Goal: Use online tool/utility: Utilize a website feature to perform a specific function

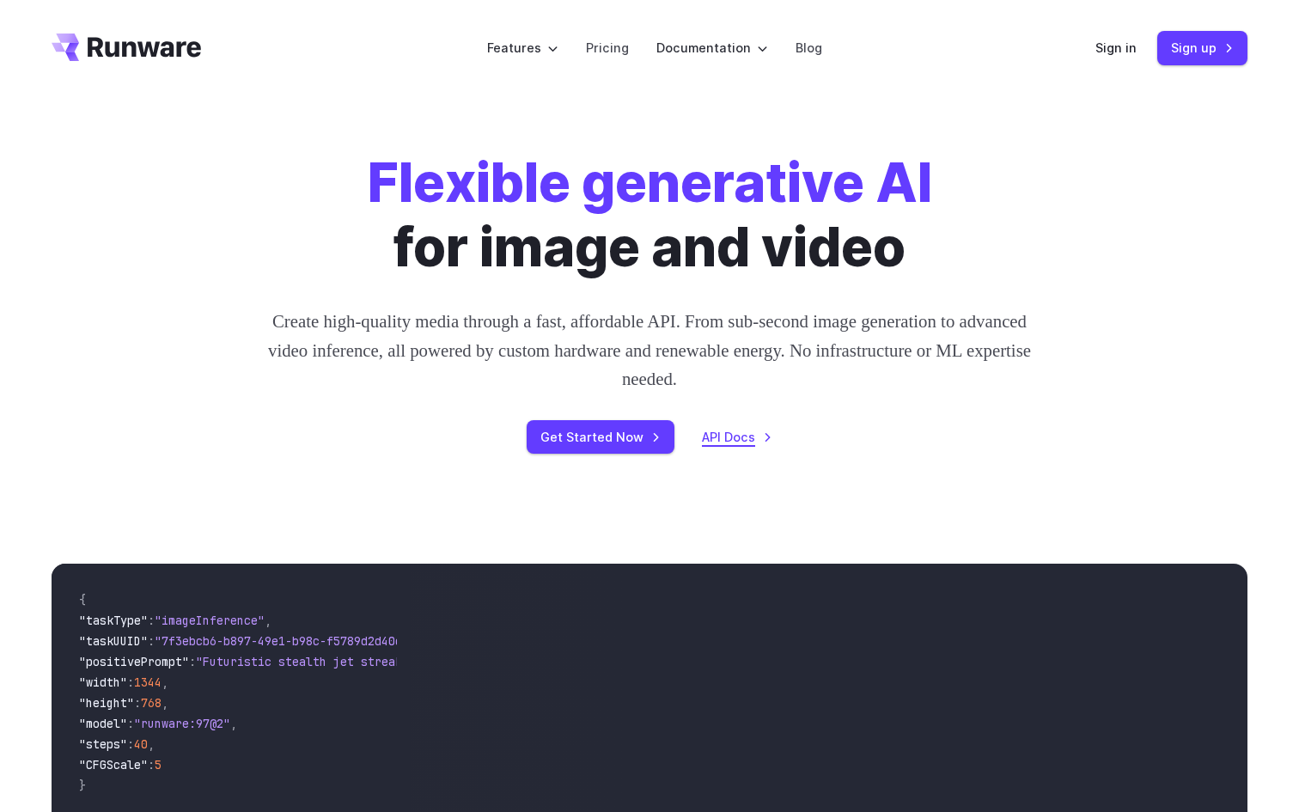
click at [727, 441] on link "API Docs" at bounding box center [737, 437] width 70 height 20
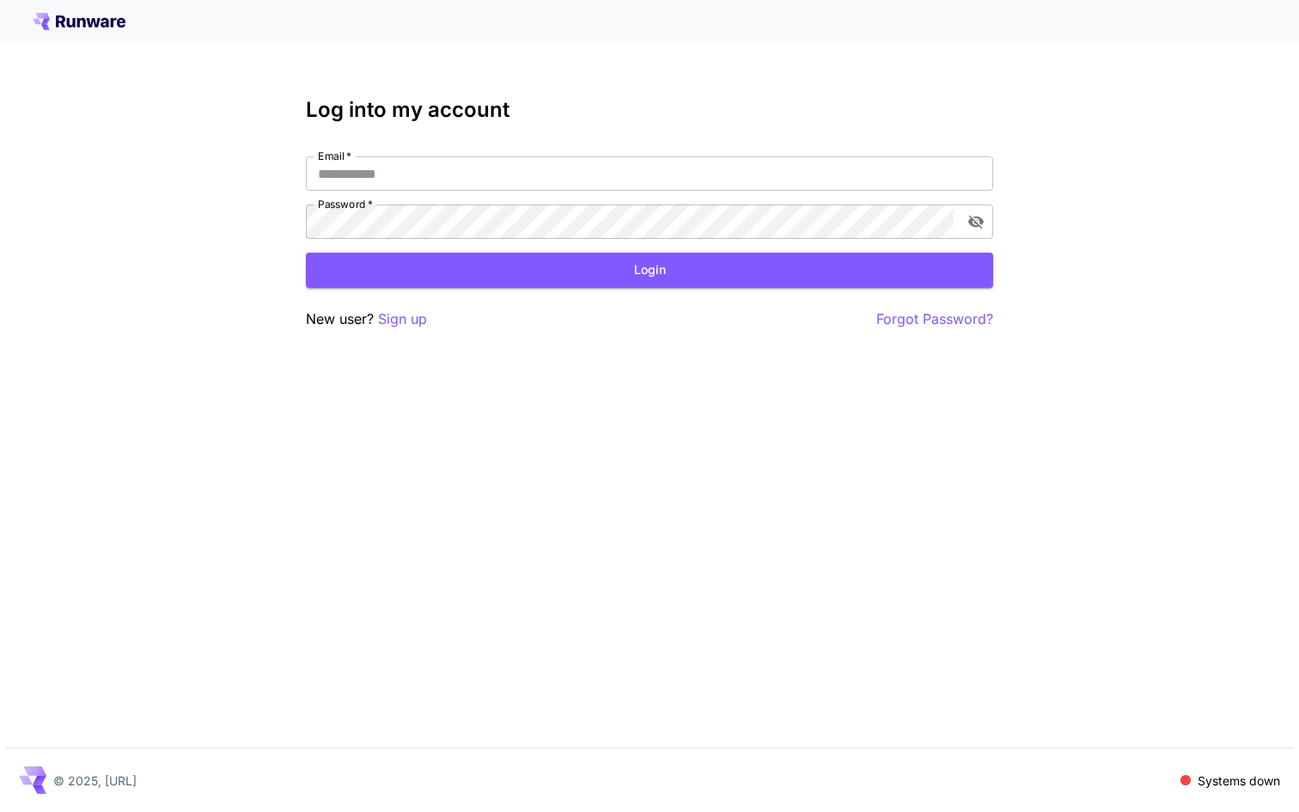
click at [619, 151] on div "Log into my account Email   * Email   * Password   * Password   * Login New use…" at bounding box center [649, 214] width 687 height 232
click at [597, 161] on input "Email   *" at bounding box center [649, 173] width 687 height 34
click at [87, 21] on icon at bounding box center [93, 22] width 14 height 9
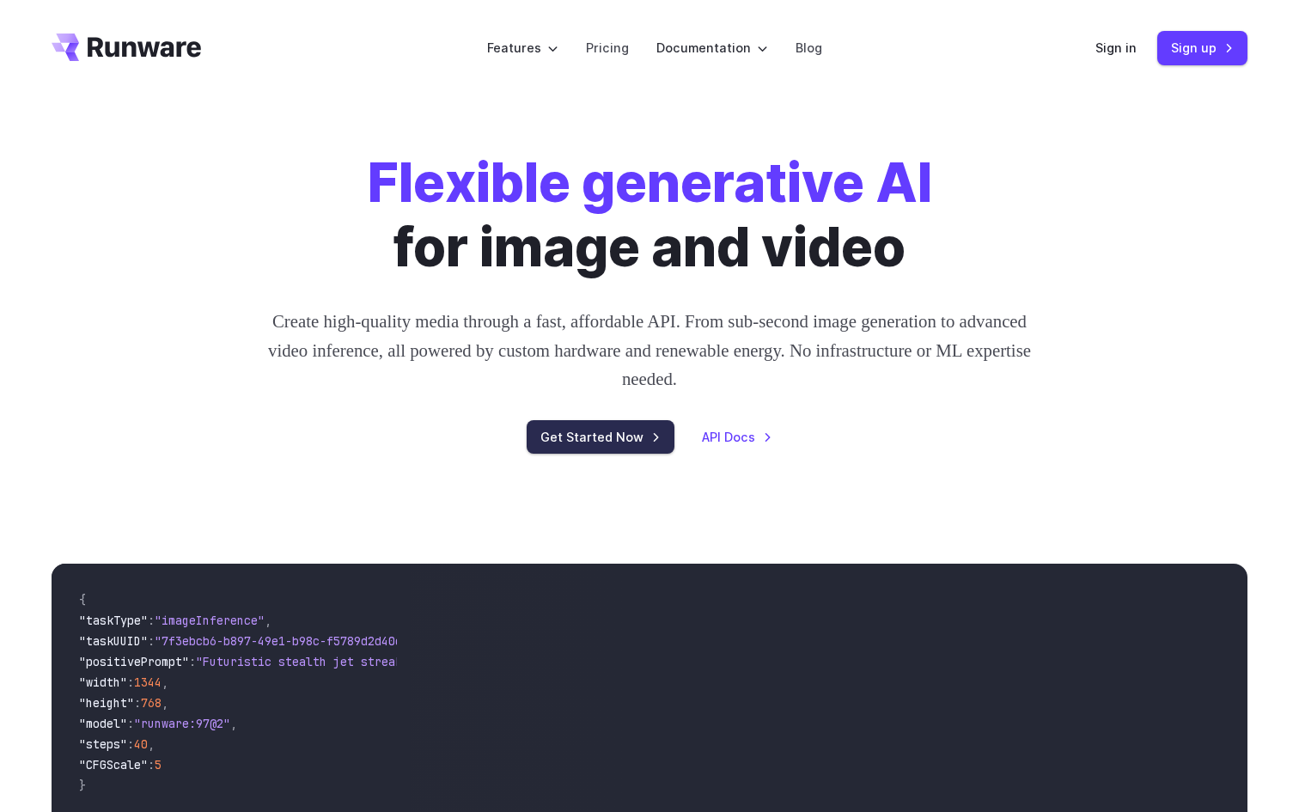
click at [639, 436] on link "Get Started Now" at bounding box center [601, 437] width 148 height 34
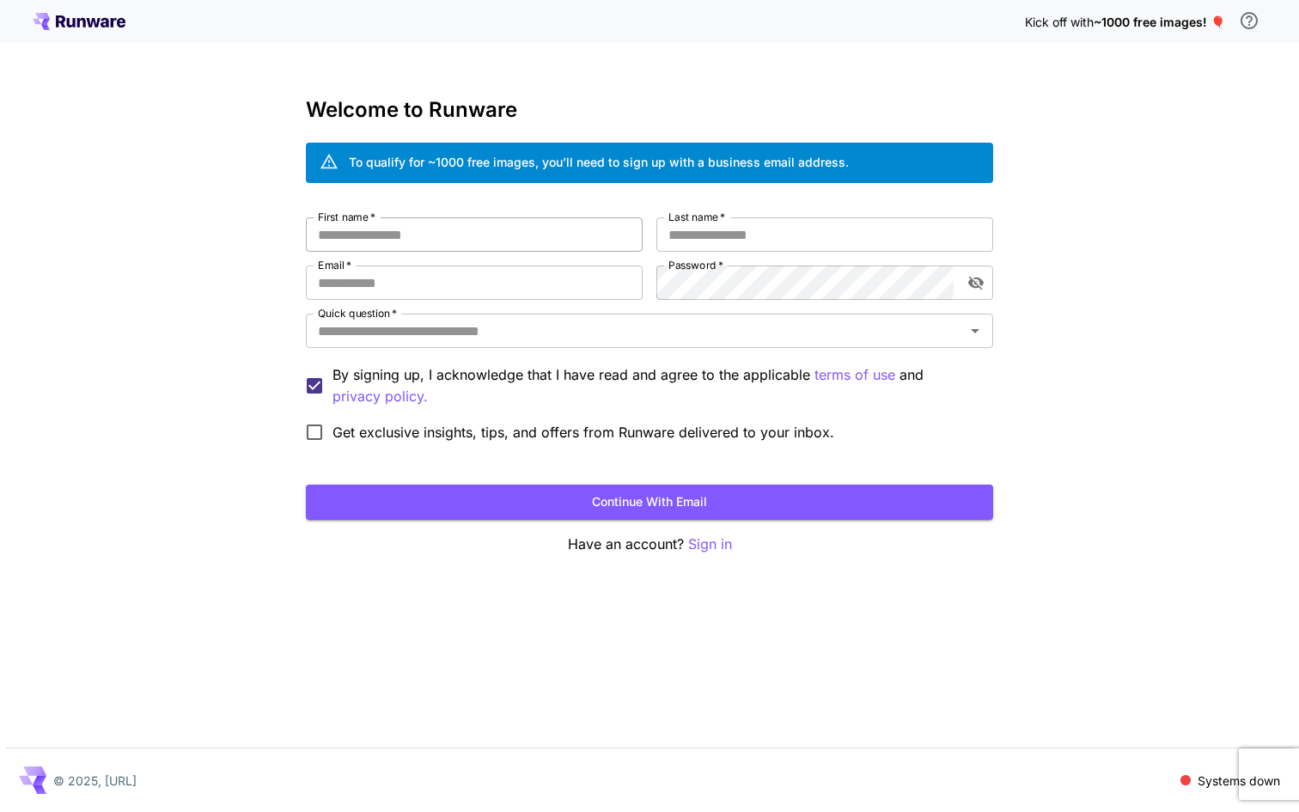
click at [544, 234] on input "First name   *" at bounding box center [474, 234] width 337 height 34
type input "*"
type input "********"
click at [835, 246] on input "Last name   *" at bounding box center [825, 234] width 337 height 34
type input "*******"
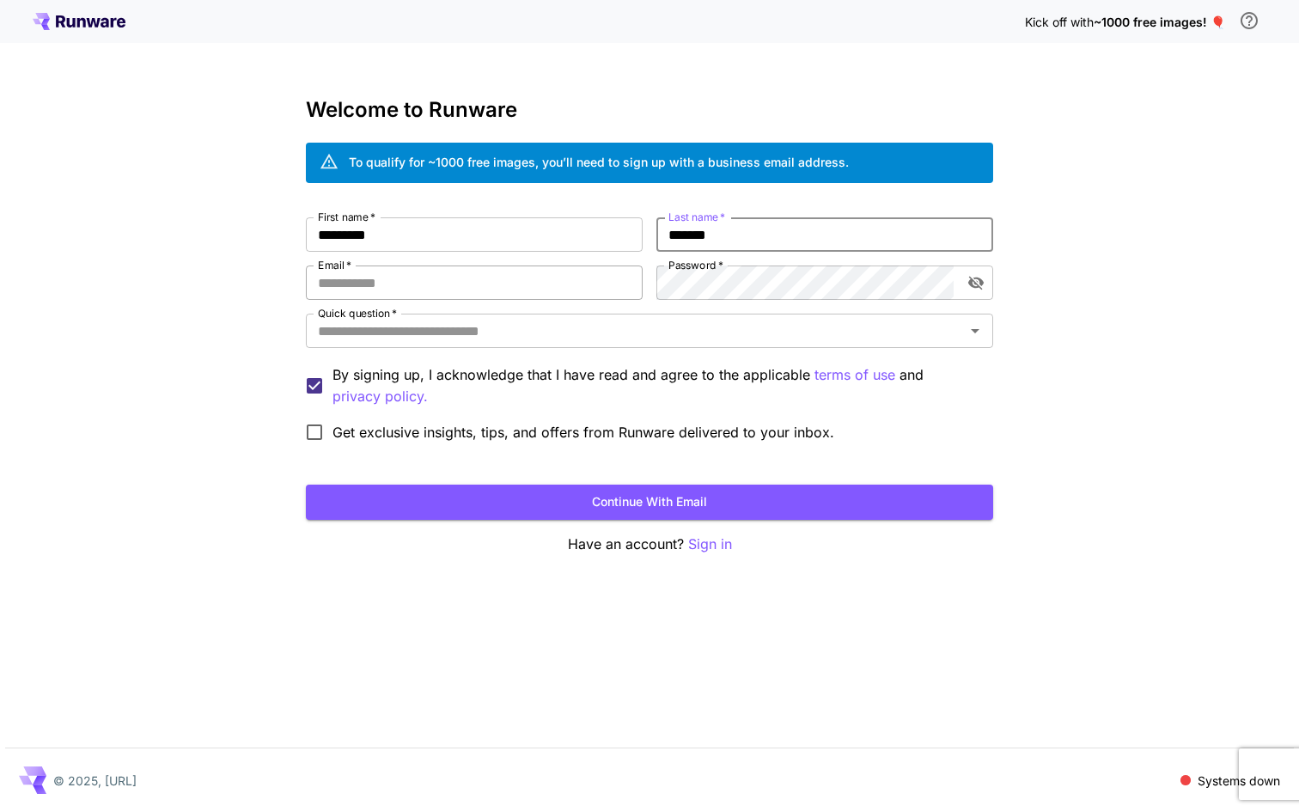
click at [532, 273] on input "Email   *" at bounding box center [474, 283] width 337 height 34
type input "**********"
click at [554, 339] on input "Quick question   *" at bounding box center [635, 331] width 649 height 24
click at [248, 363] on div "**********" at bounding box center [649, 406] width 1299 height 812
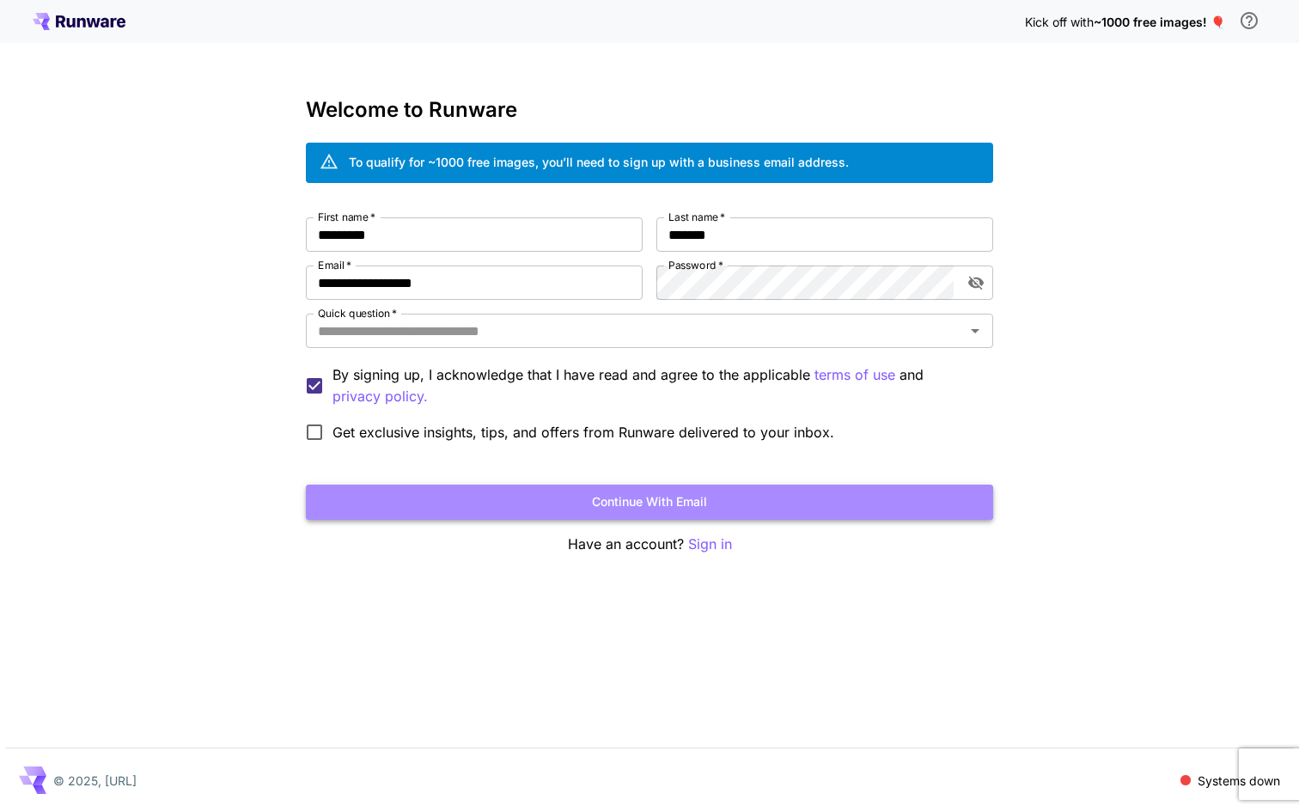
click at [459, 492] on button "Continue with email" at bounding box center [649, 502] width 687 height 35
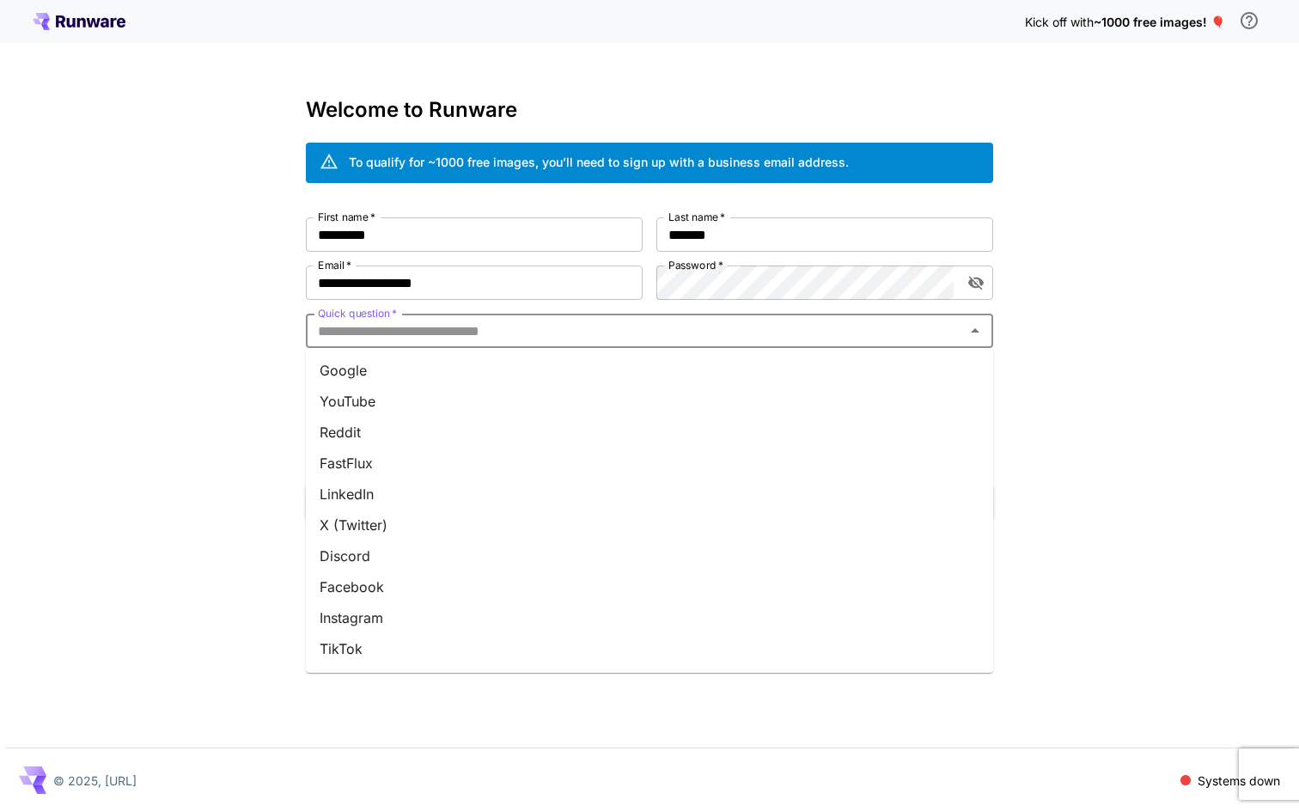
click at [499, 326] on input "Quick question   *" at bounding box center [635, 331] width 649 height 24
click at [496, 423] on li "Reddit" at bounding box center [649, 432] width 687 height 31
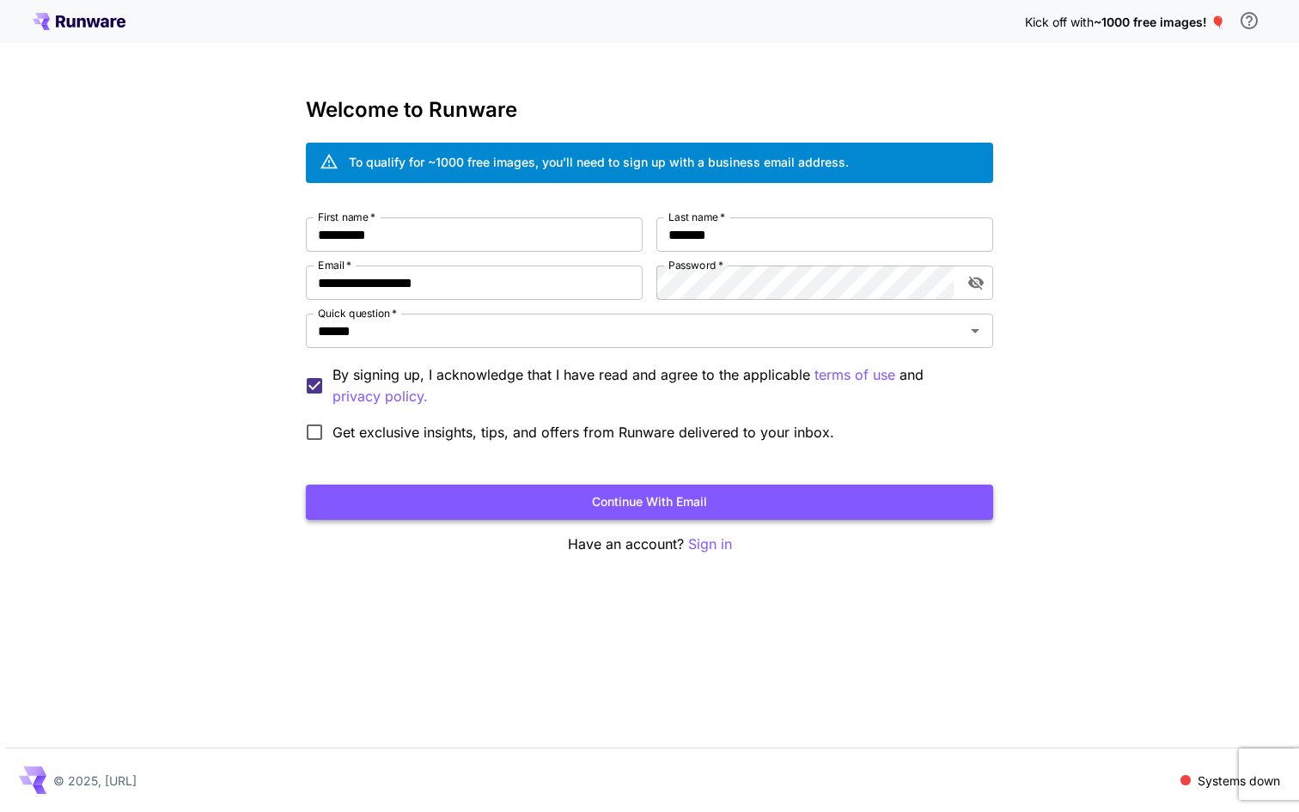
click at [633, 512] on button "Continue with email" at bounding box center [649, 502] width 687 height 35
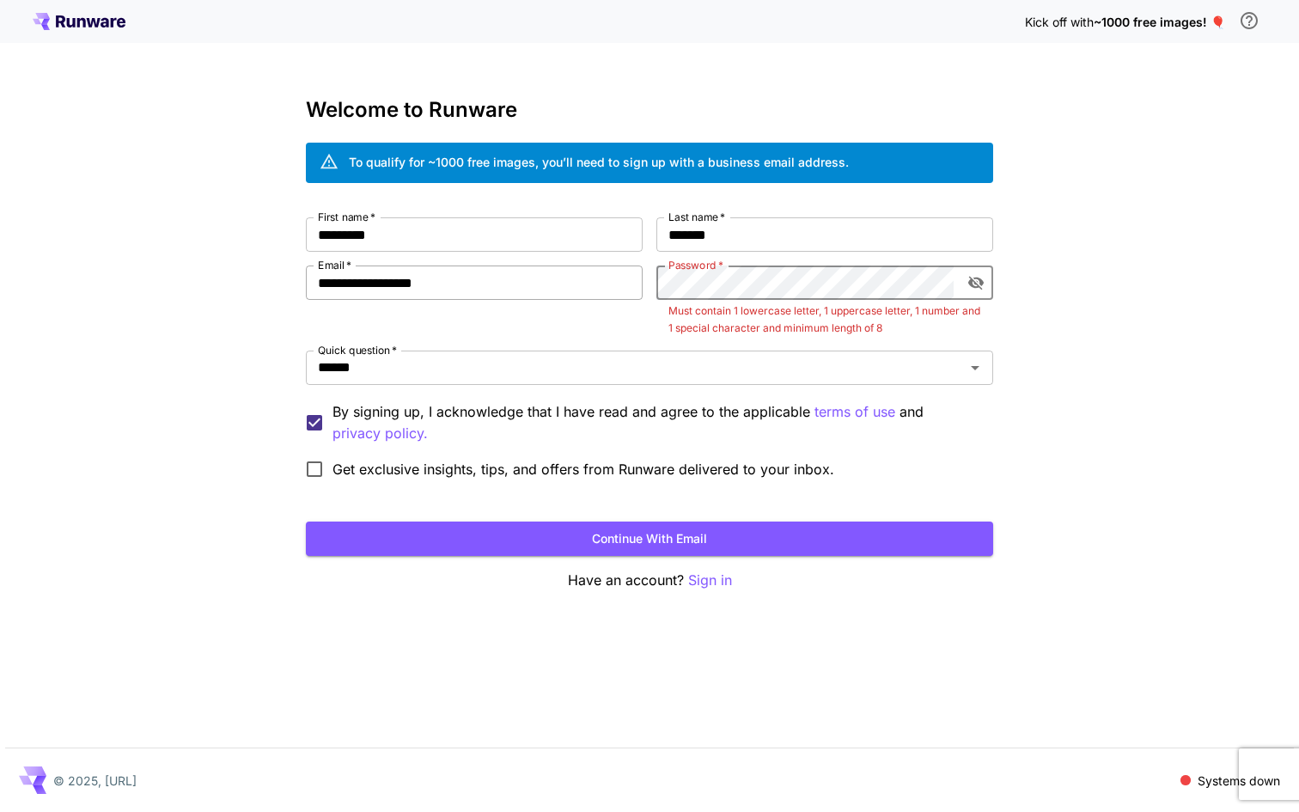
click at [548, 281] on div "**********" at bounding box center [649, 352] width 687 height 270
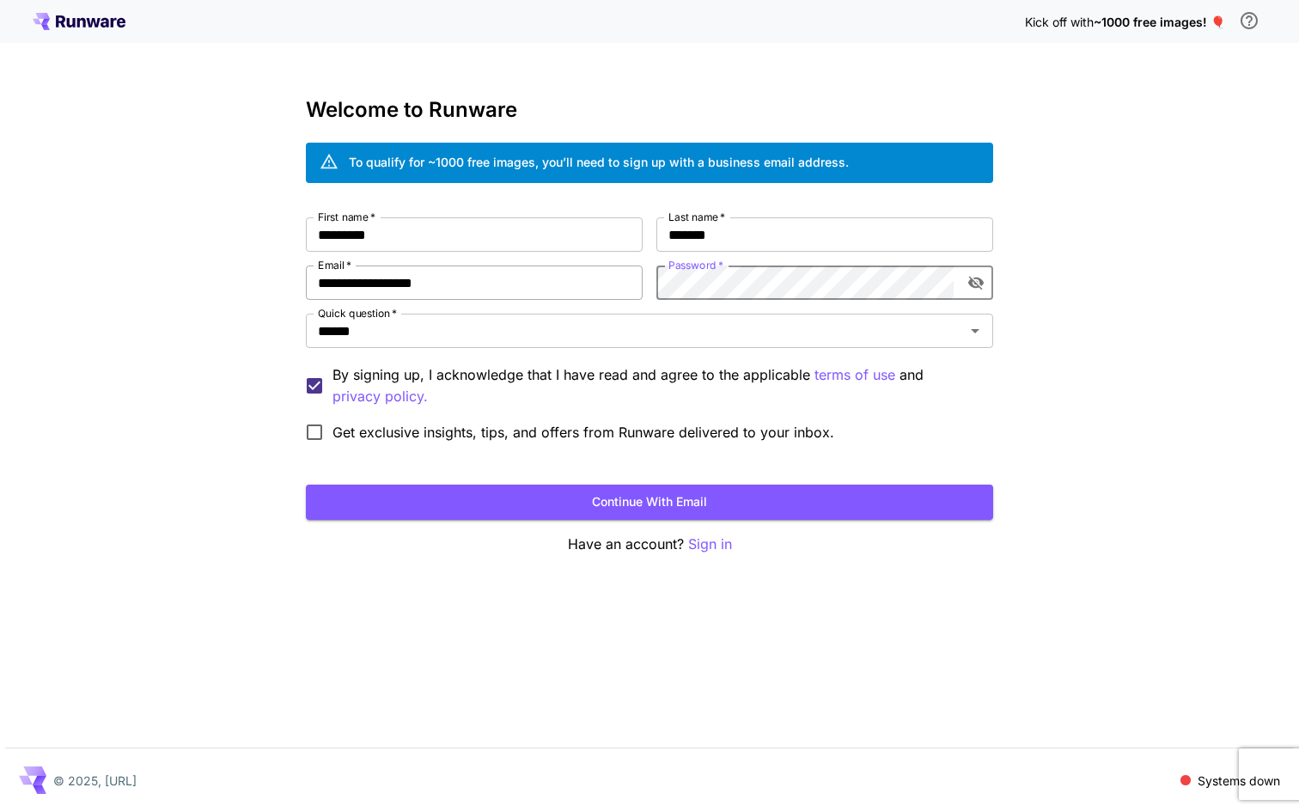
click button "Continue with email" at bounding box center [649, 502] width 687 height 35
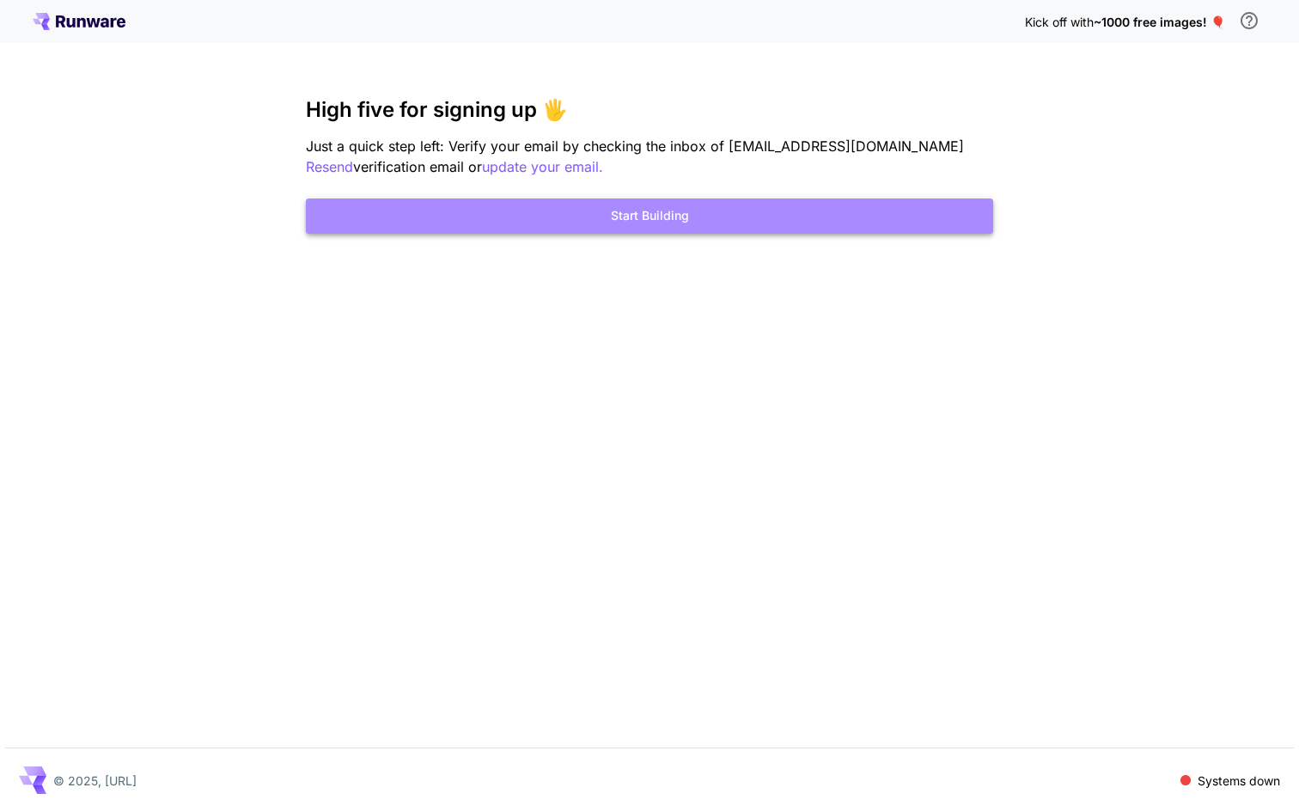
click at [771, 221] on button "Start Building" at bounding box center [649, 216] width 687 height 35
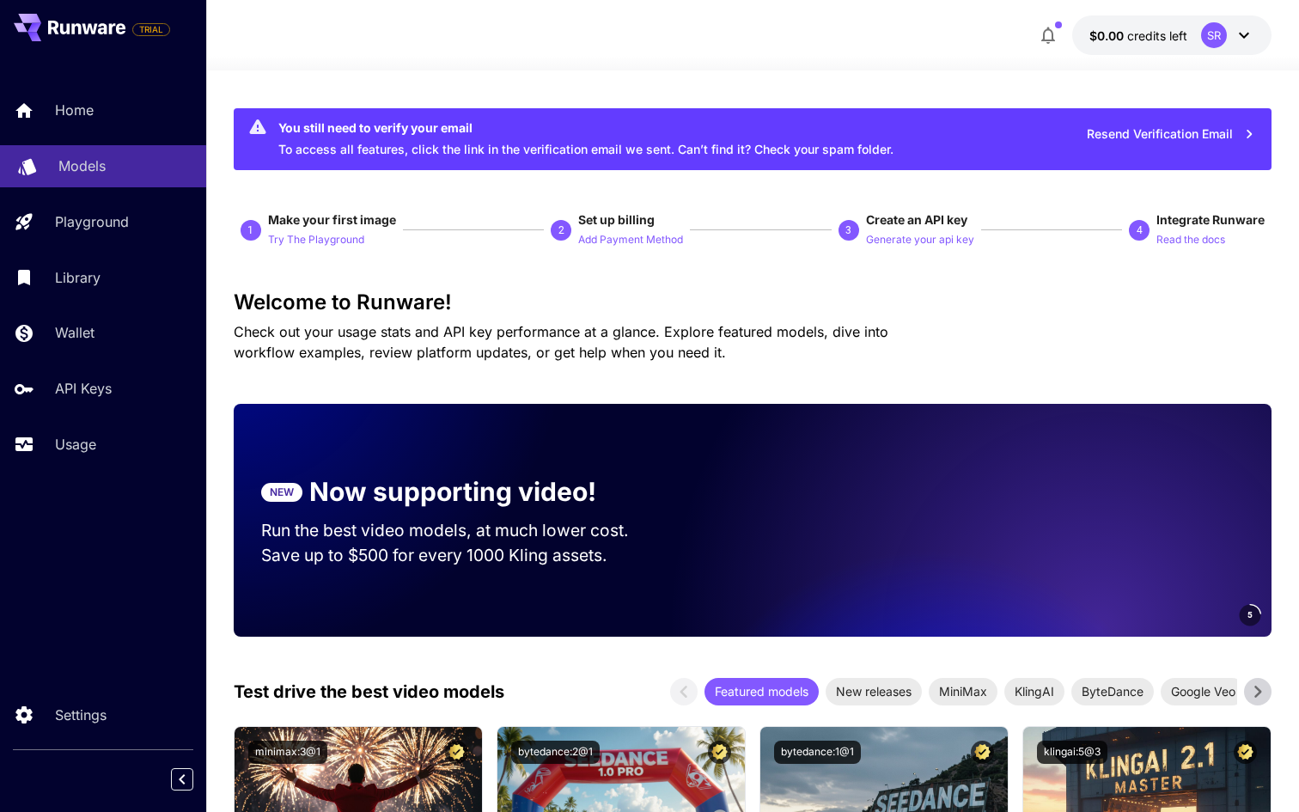
click at [107, 168] on div "Models" at bounding box center [125, 166] width 134 height 21
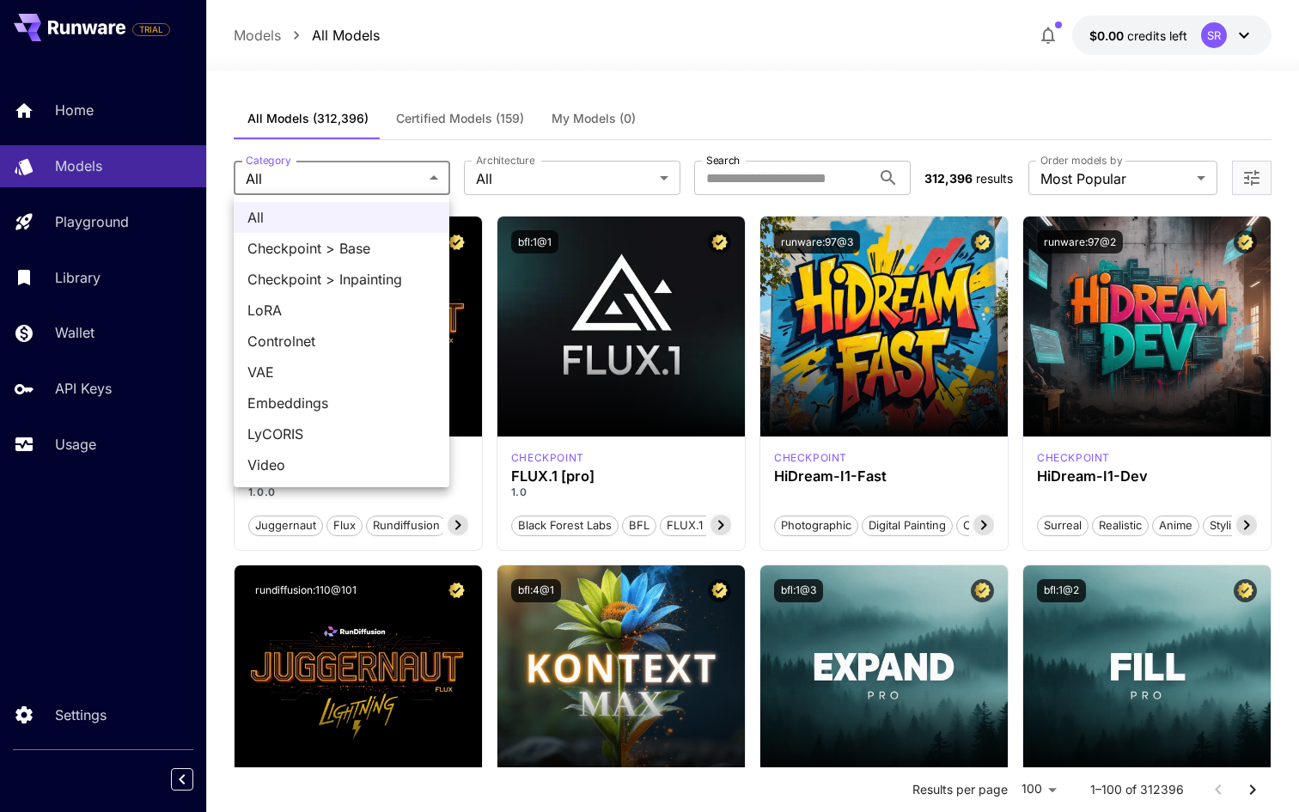
click at [599, 186] on div at bounding box center [649, 406] width 1299 height 812
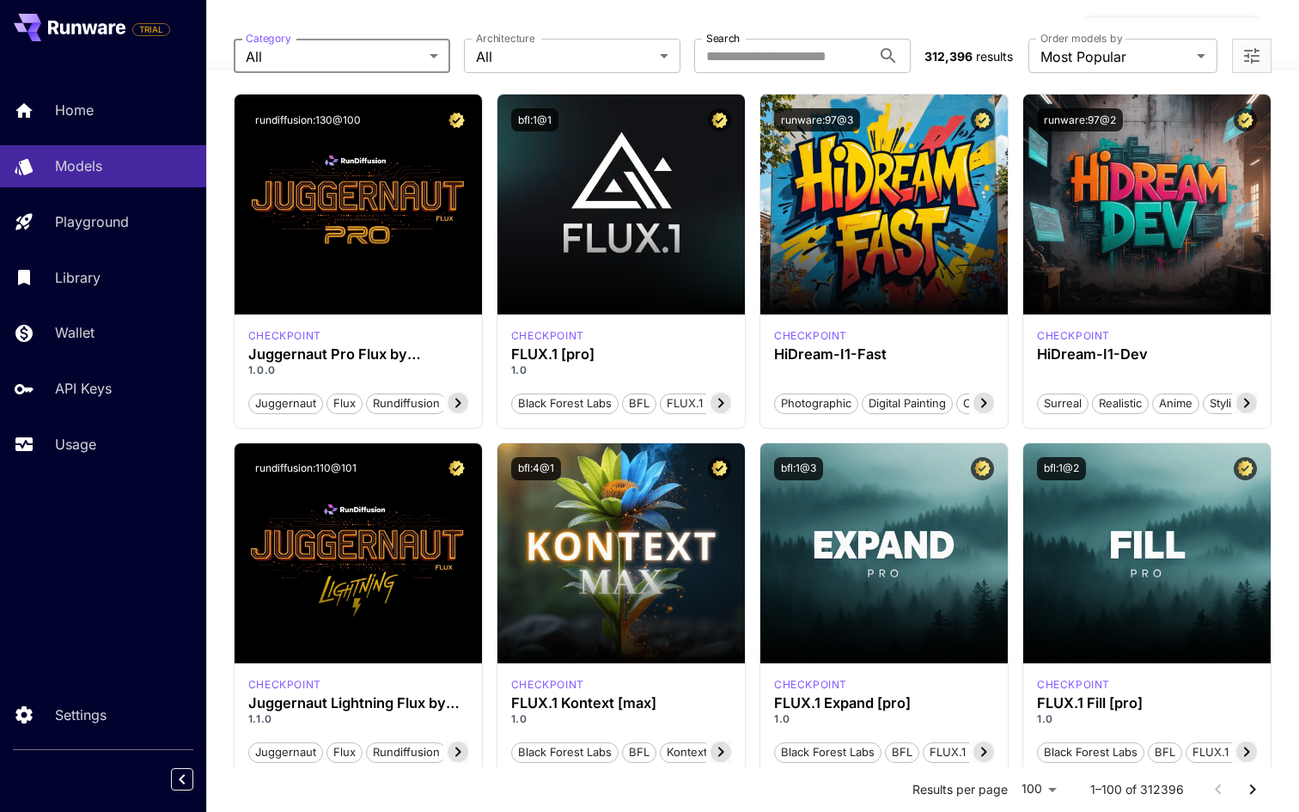
scroll to position [124, 0]
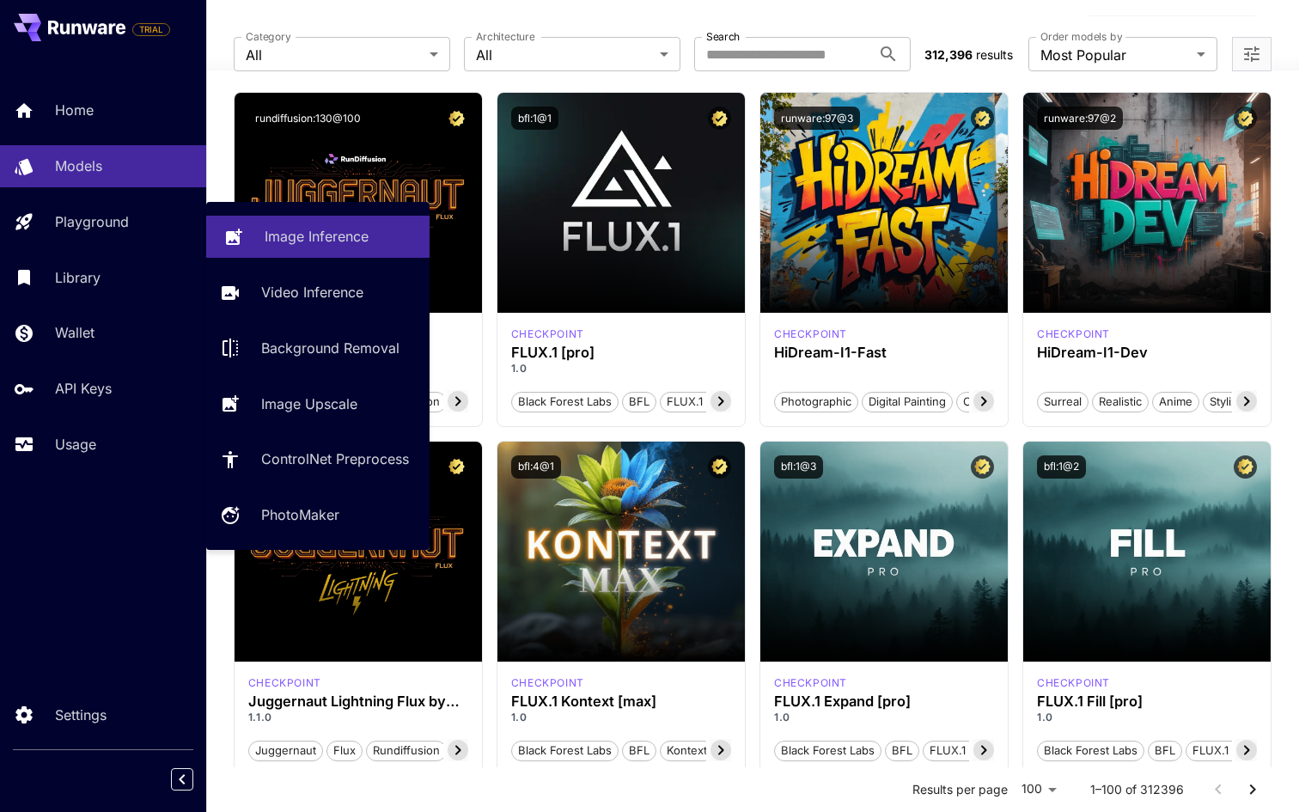
click at [265, 243] on p "Image Inference" at bounding box center [317, 236] width 104 height 21
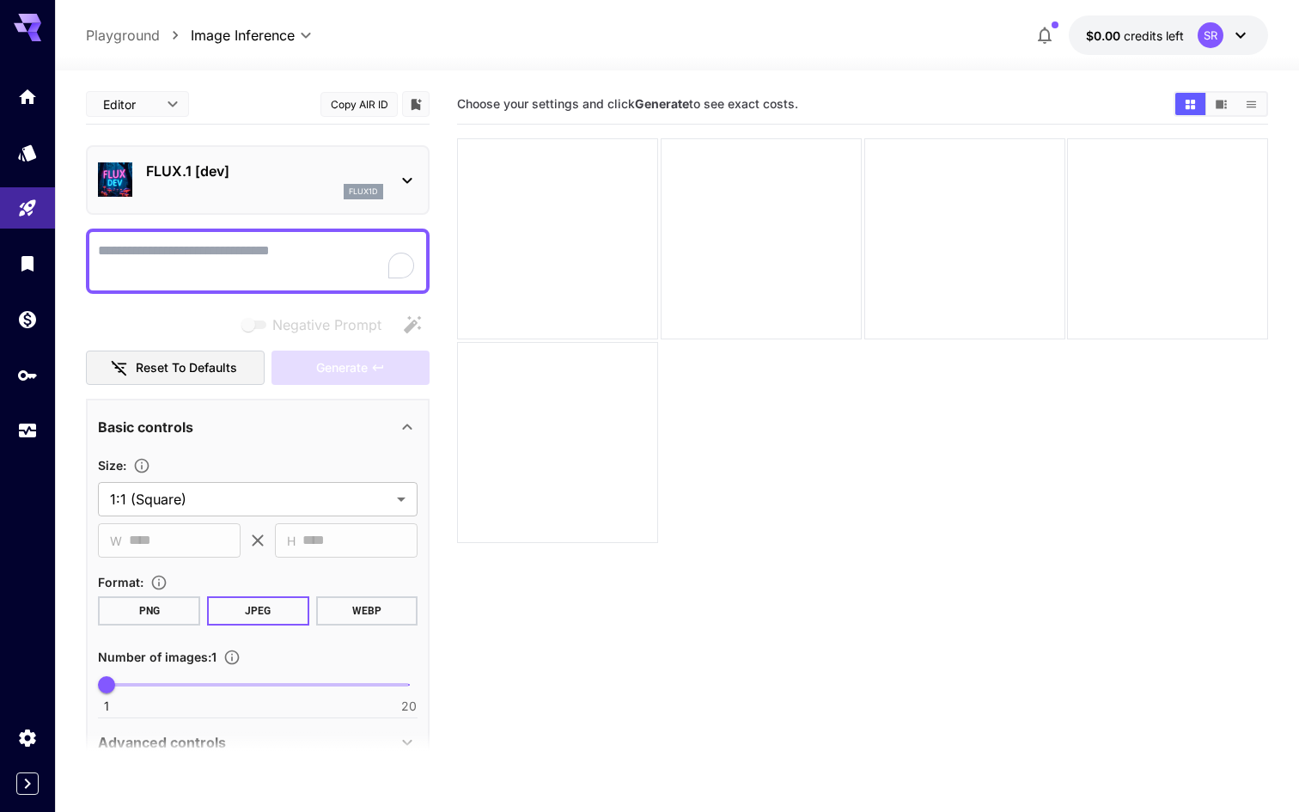
click at [266, 243] on textarea "Negative Prompt" at bounding box center [258, 261] width 320 height 41
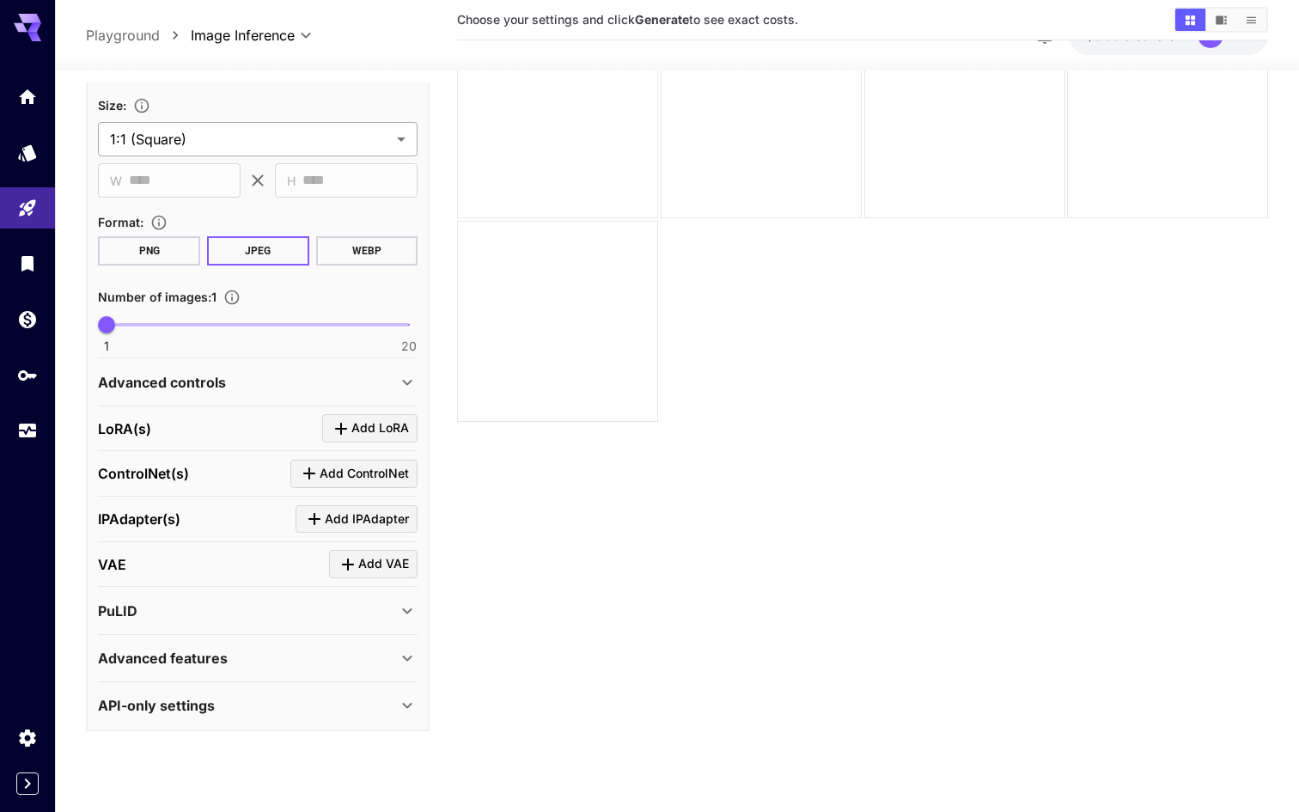
scroll to position [136, 0]
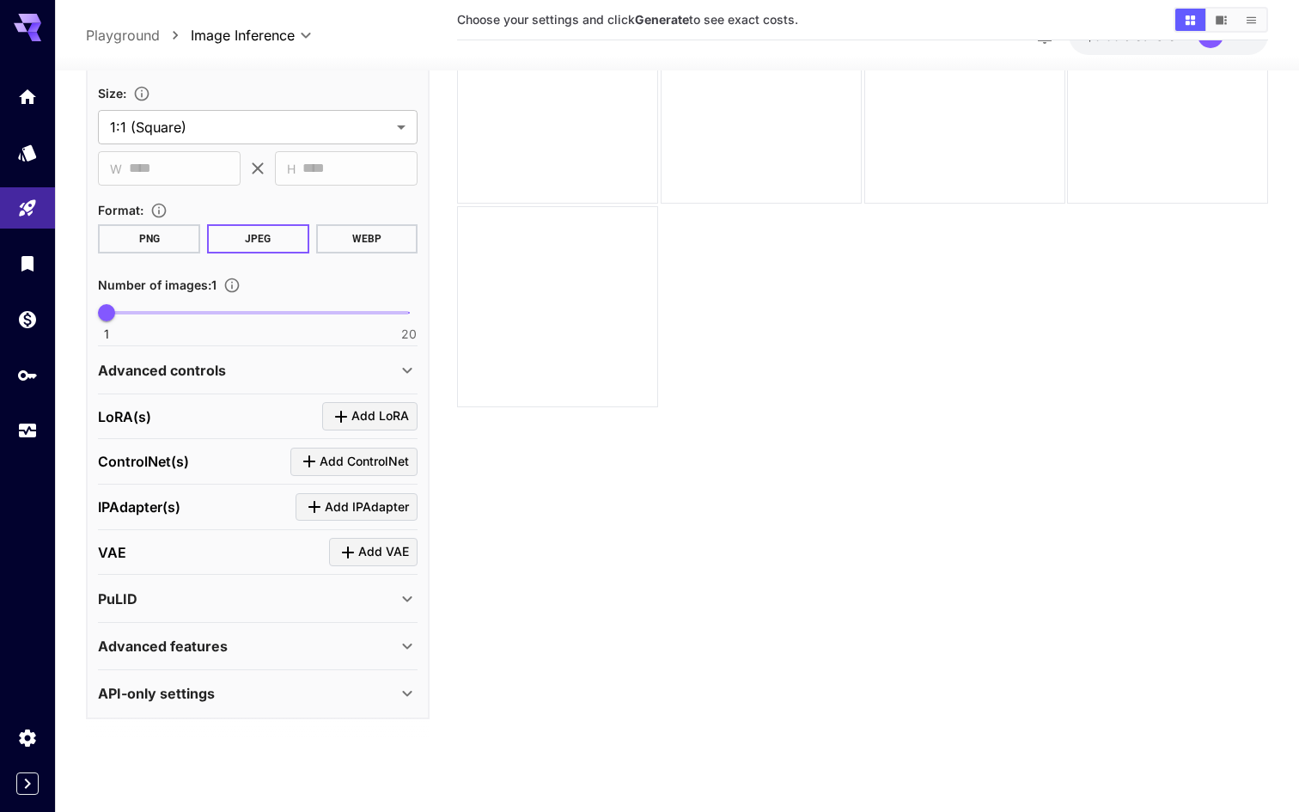
click at [259, 687] on div "API-only settings" at bounding box center [247, 693] width 299 height 21
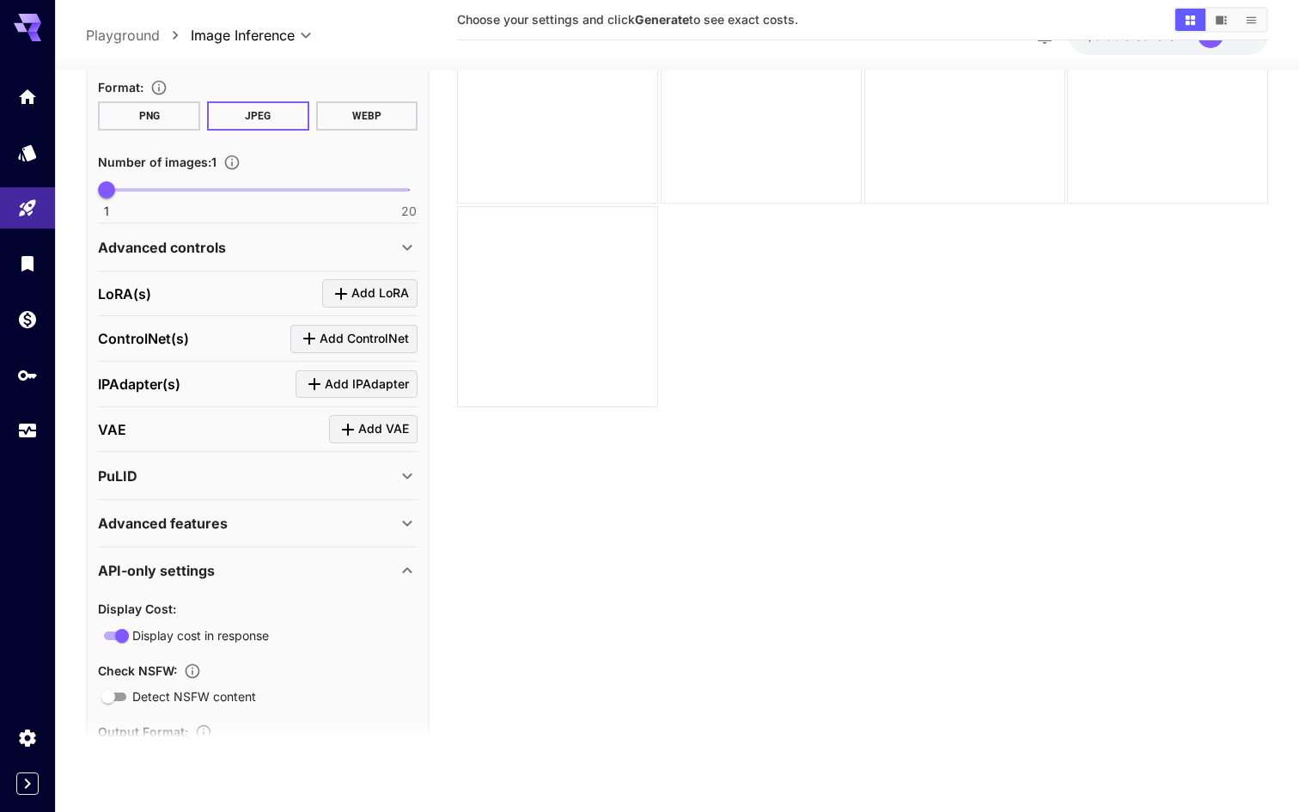
scroll to position [589, 0]
click at [267, 573] on div "API-only settings" at bounding box center [247, 571] width 299 height 21
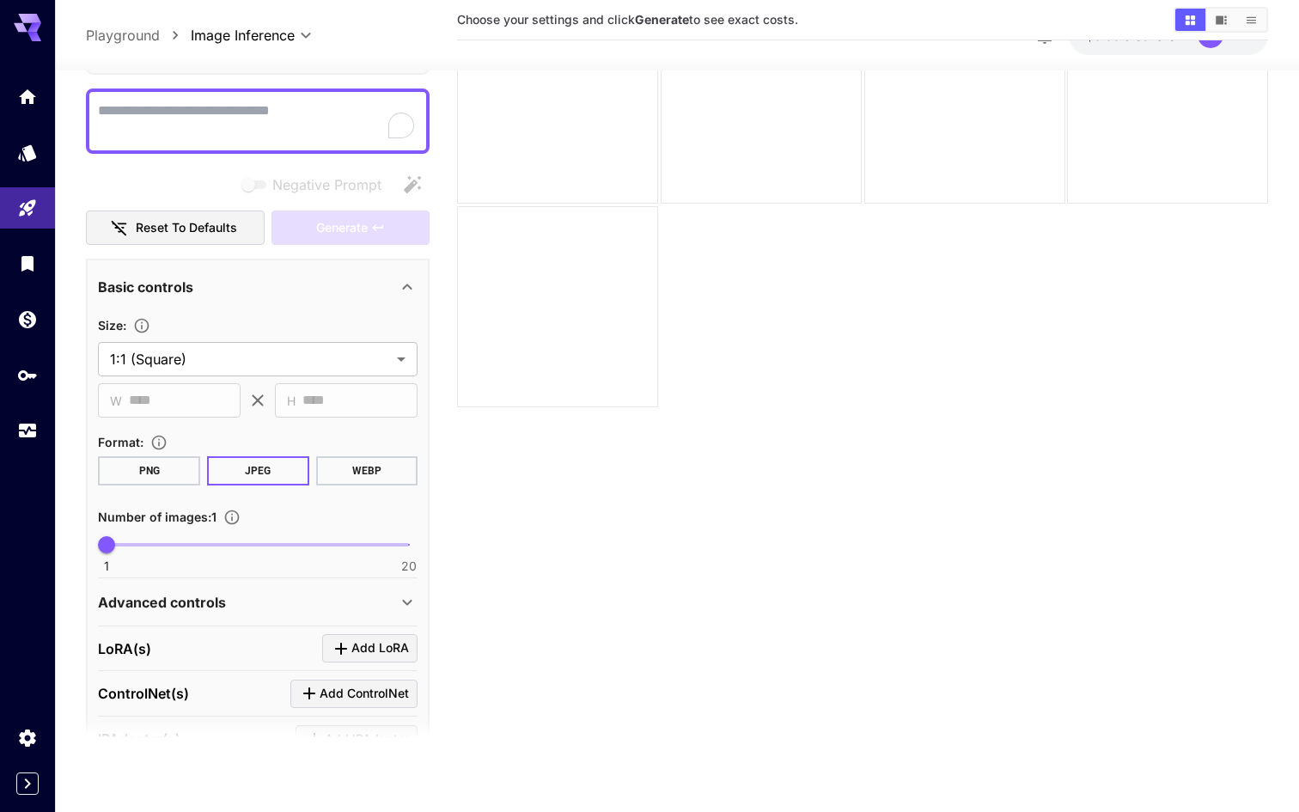
scroll to position [0, 0]
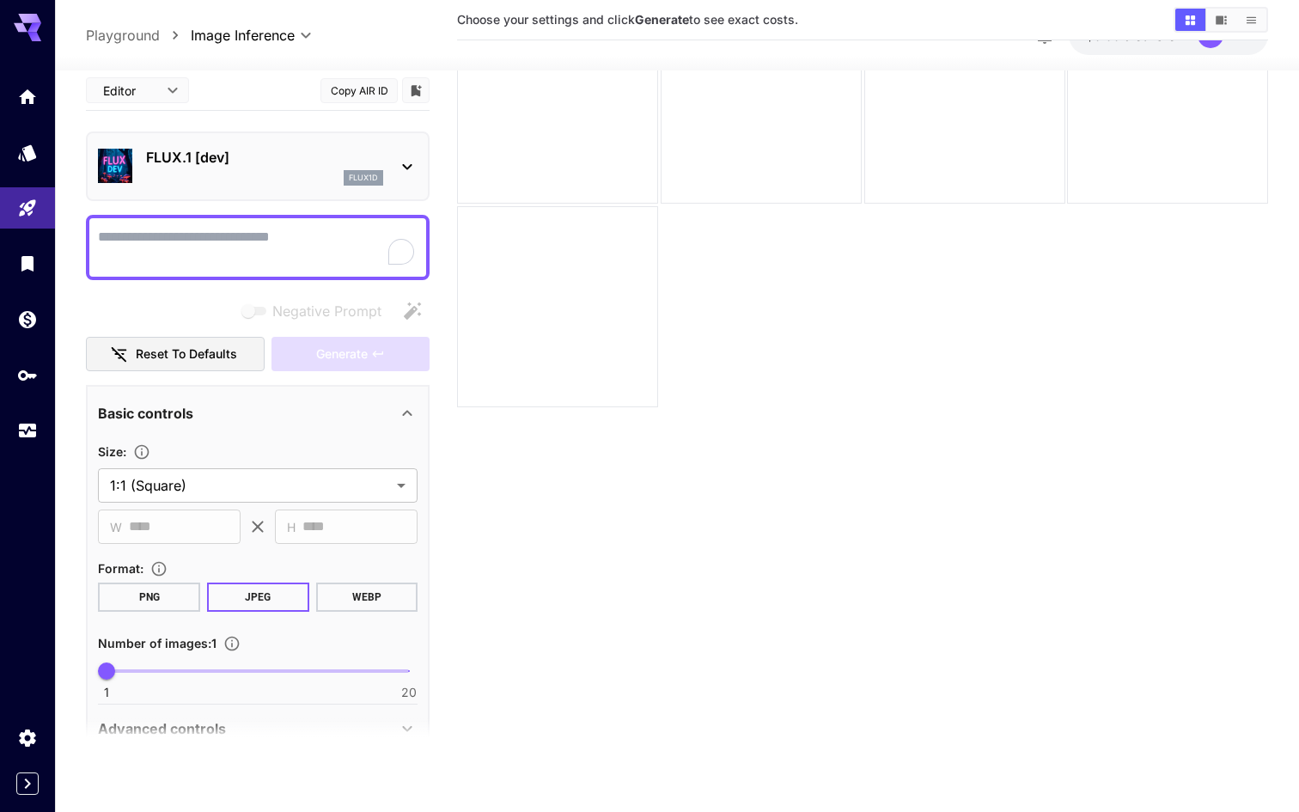
click at [287, 165] on p "FLUX.1 [dev]" at bounding box center [264, 157] width 237 height 21
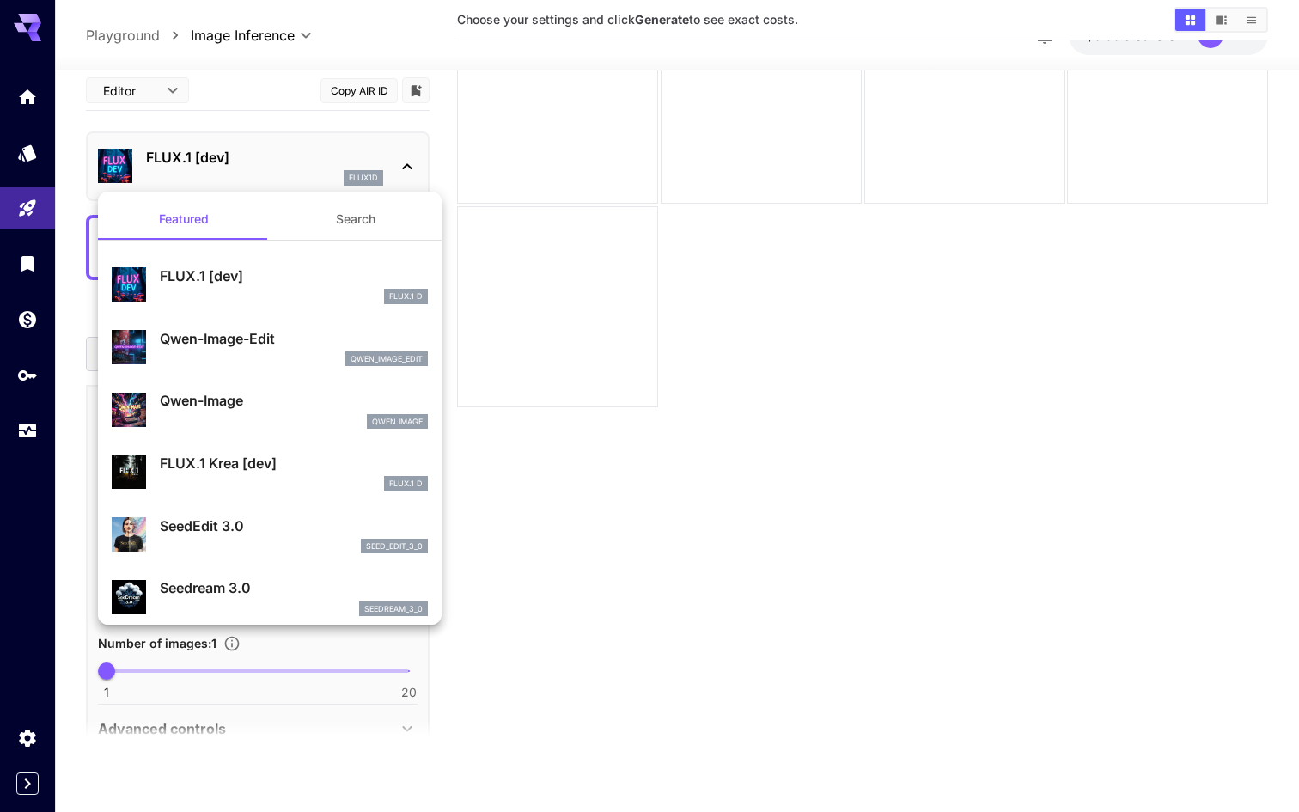
click at [232, 402] on p "Qwen-Image" at bounding box center [294, 400] width 268 height 21
type input "**"
type input "***"
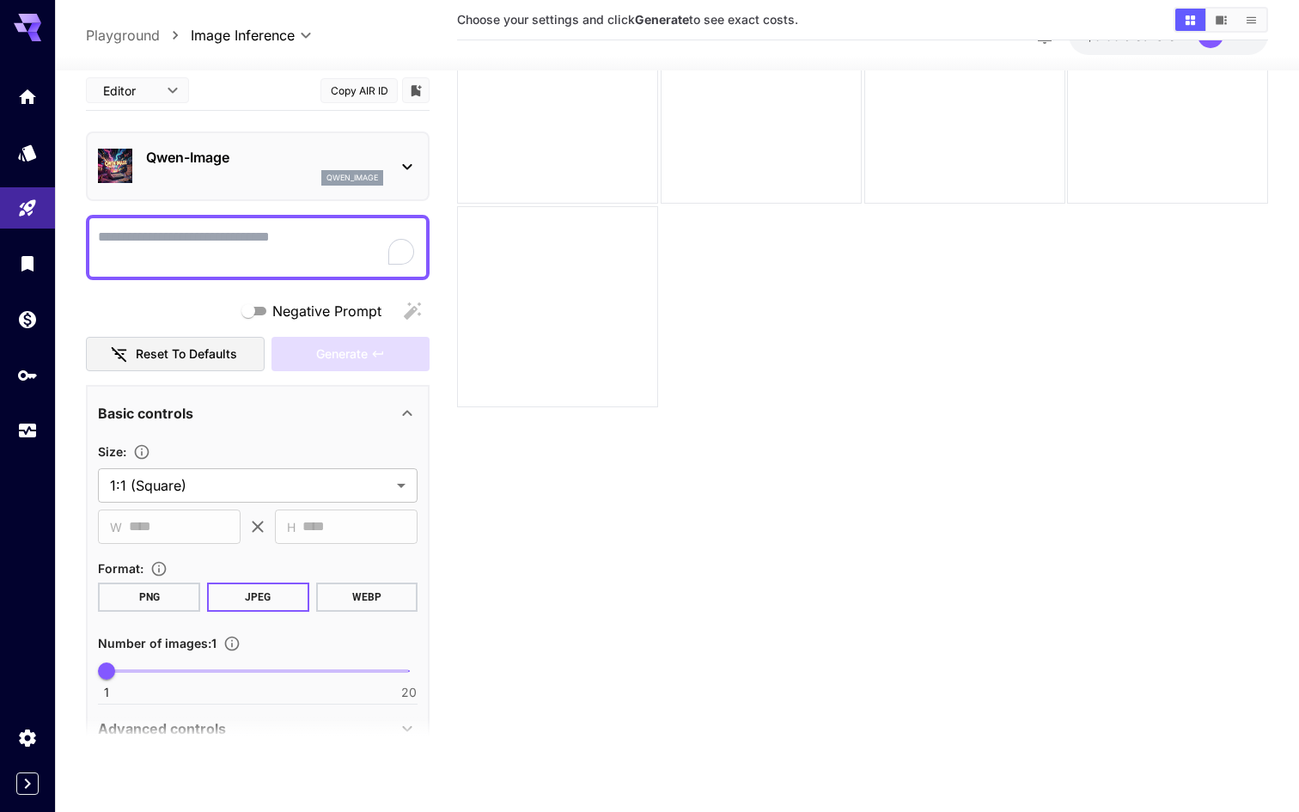
click at [241, 254] on textarea "Negative Prompt" at bounding box center [258, 246] width 320 height 41
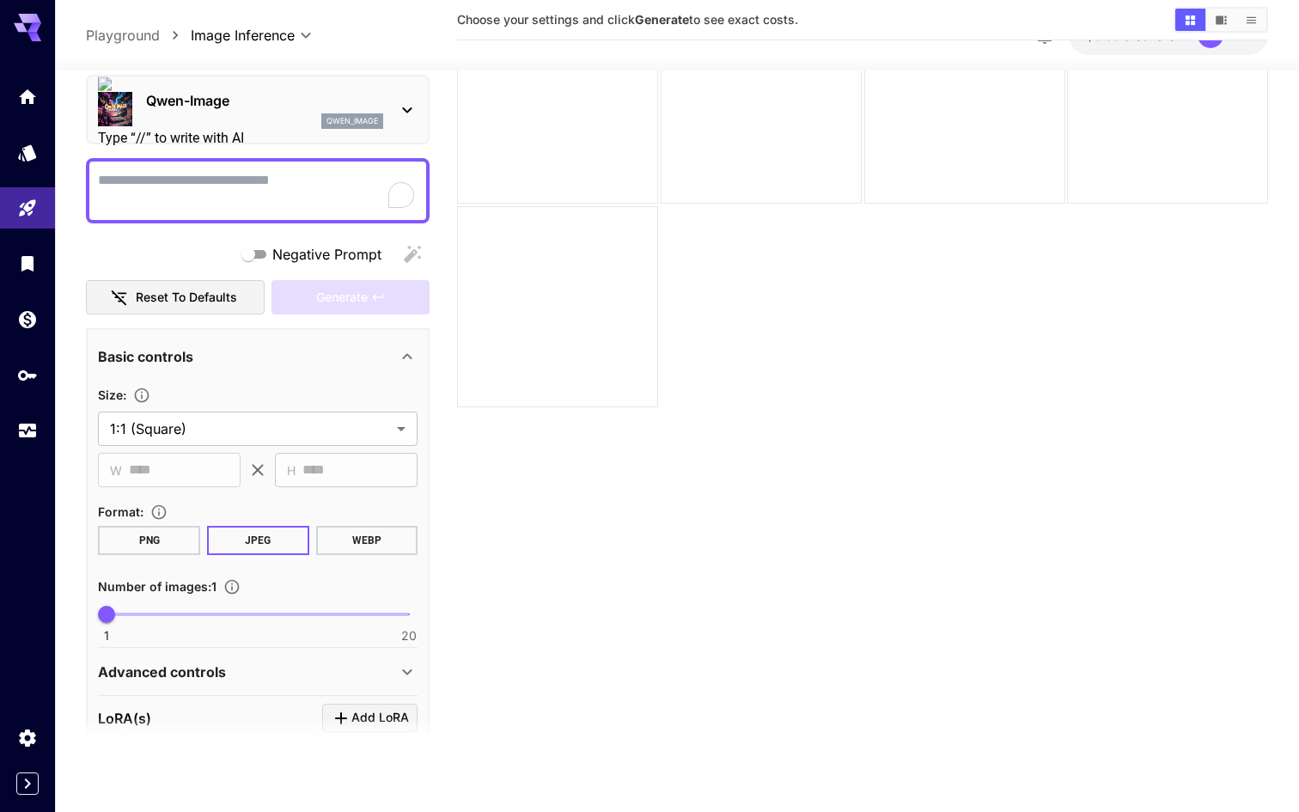
scroll to position [106, 0]
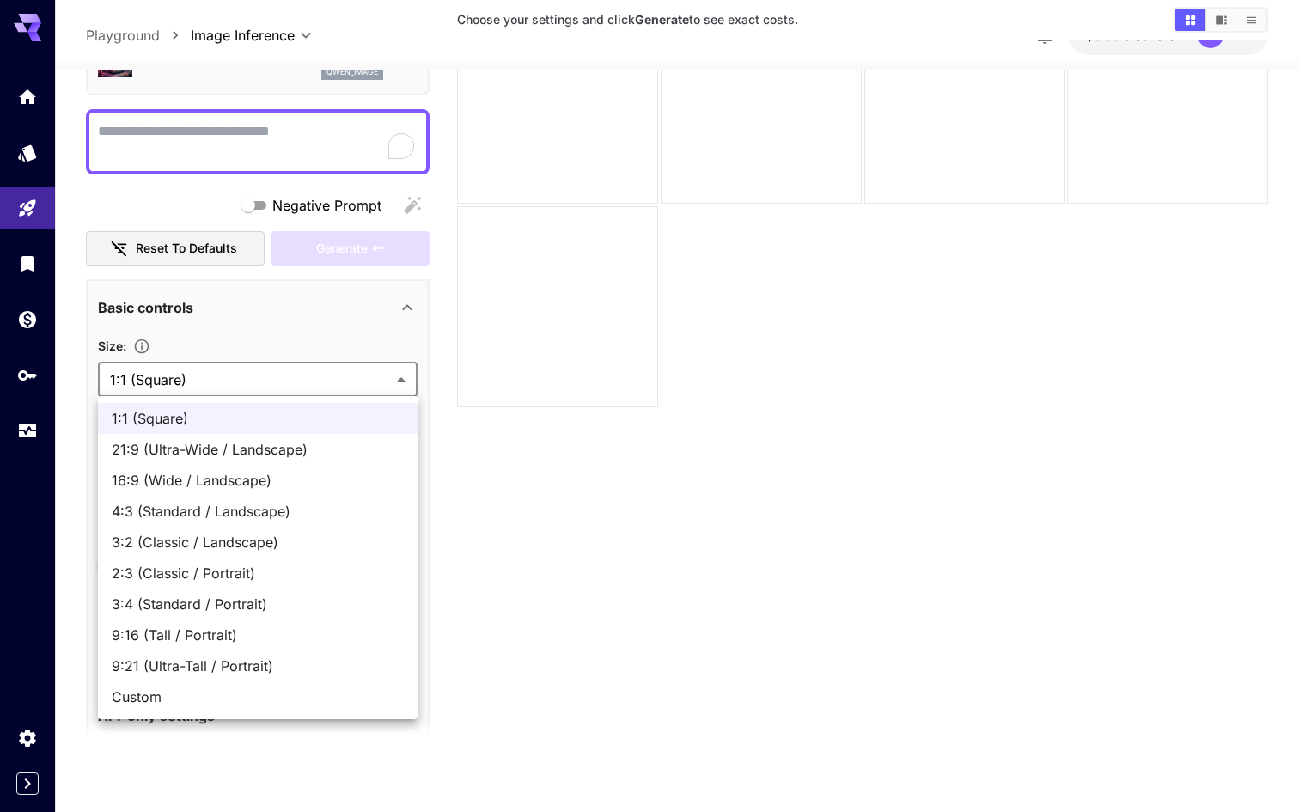
click at [273, 382] on body "**********" at bounding box center [649, 338] width 1299 height 948
click at [261, 402] on ul "1:1 (Square) 21:9 (Ultra-Wide / Landscape) 16:9 (Wide / Landscape) 4:3 (Standar…" at bounding box center [258, 557] width 320 height 323
click at [290, 362] on div at bounding box center [649, 406] width 1299 height 812
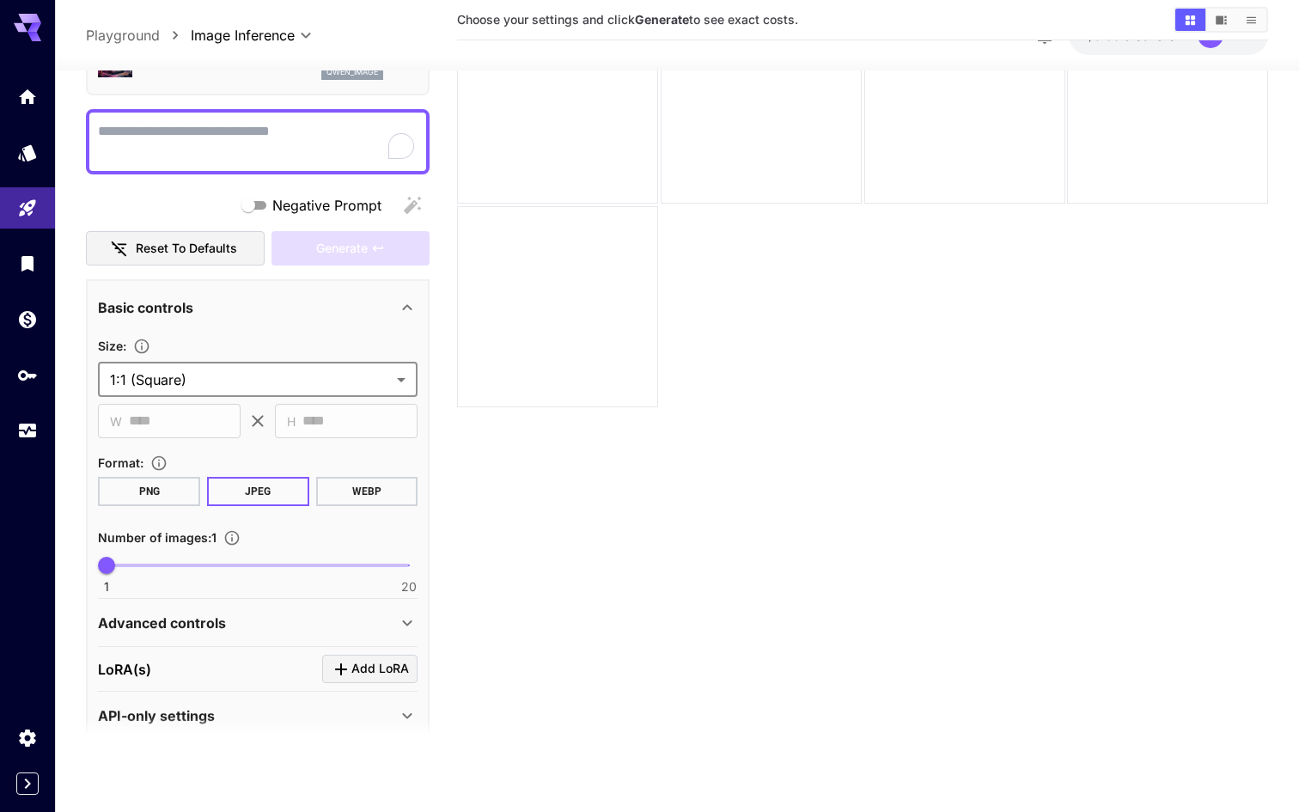
click at [340, 148] on textarea "Negative Prompt" at bounding box center [258, 140] width 320 height 41
type textarea "*"
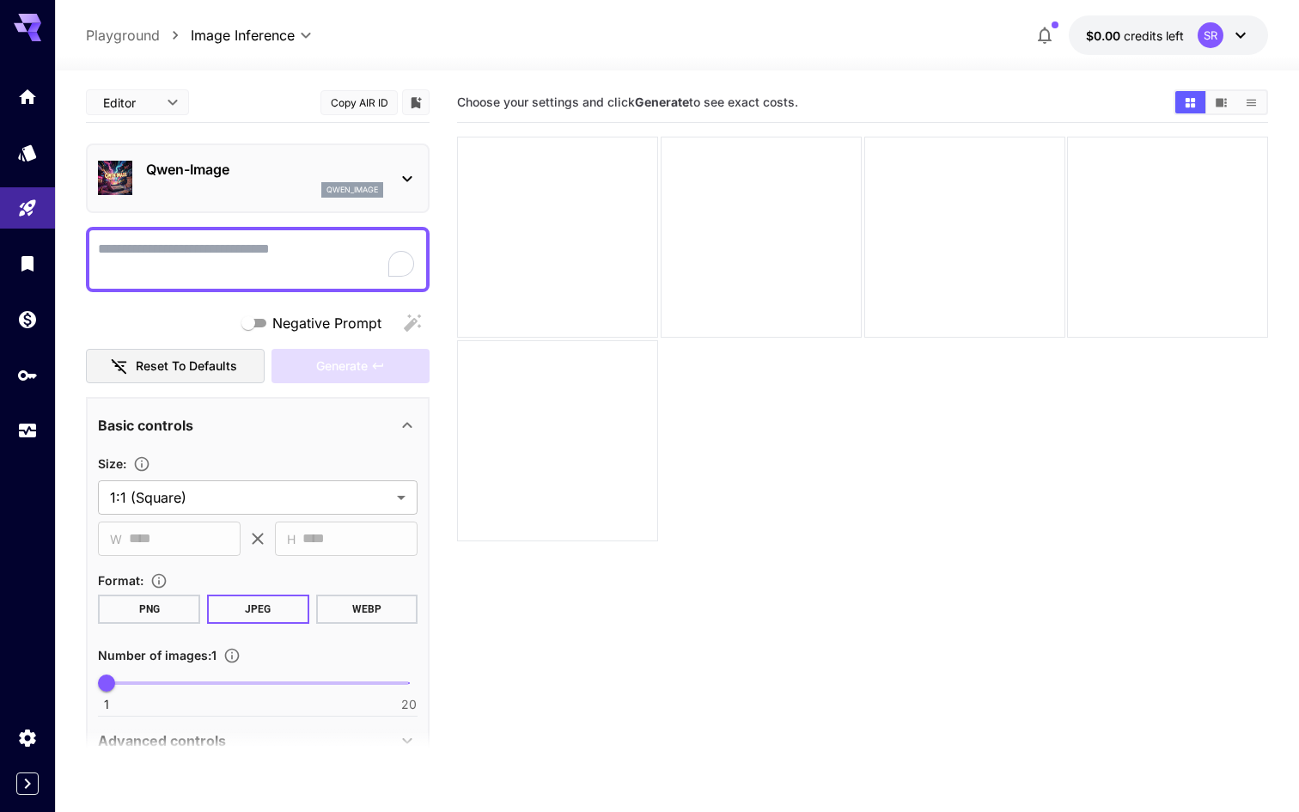
scroll to position [0, 0]
paste textarea "**********"
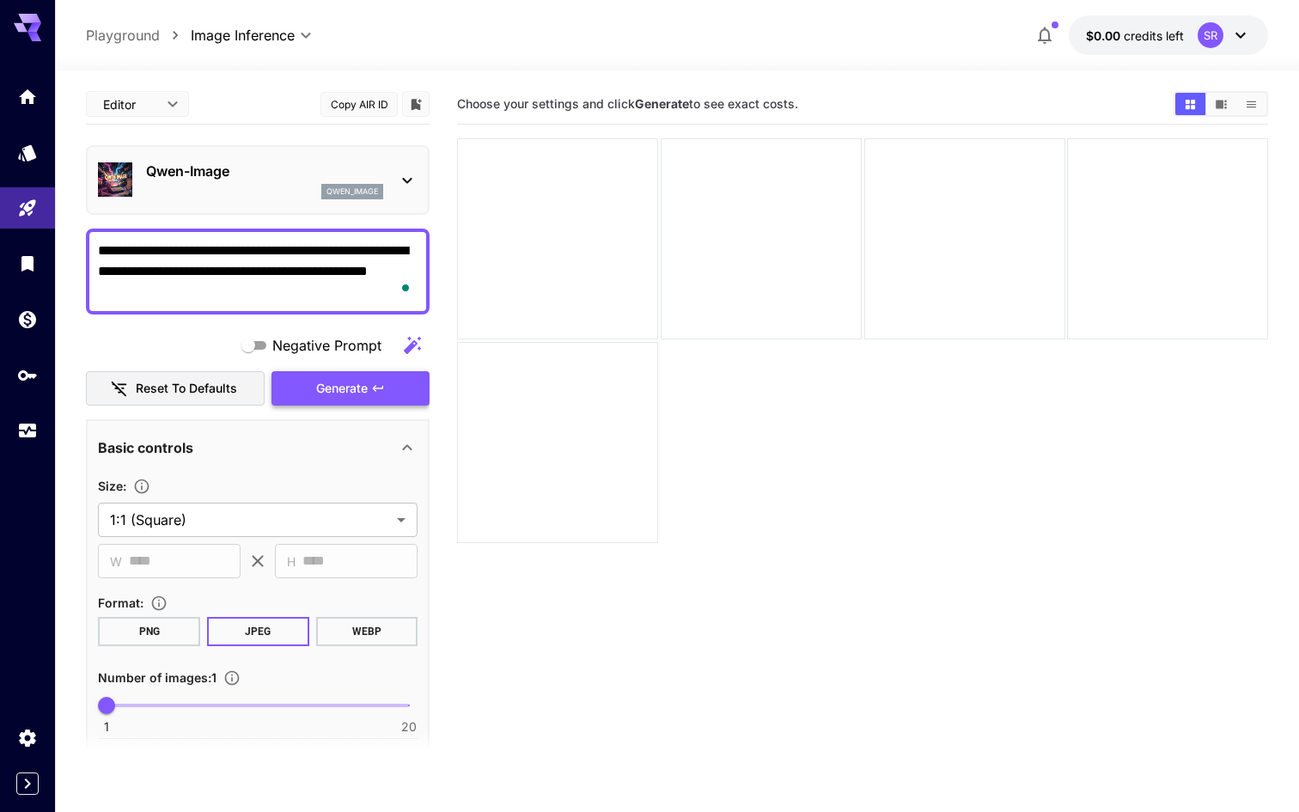
type textarea "**********"
click at [351, 390] on span "Generate" at bounding box center [342, 388] width 52 height 21
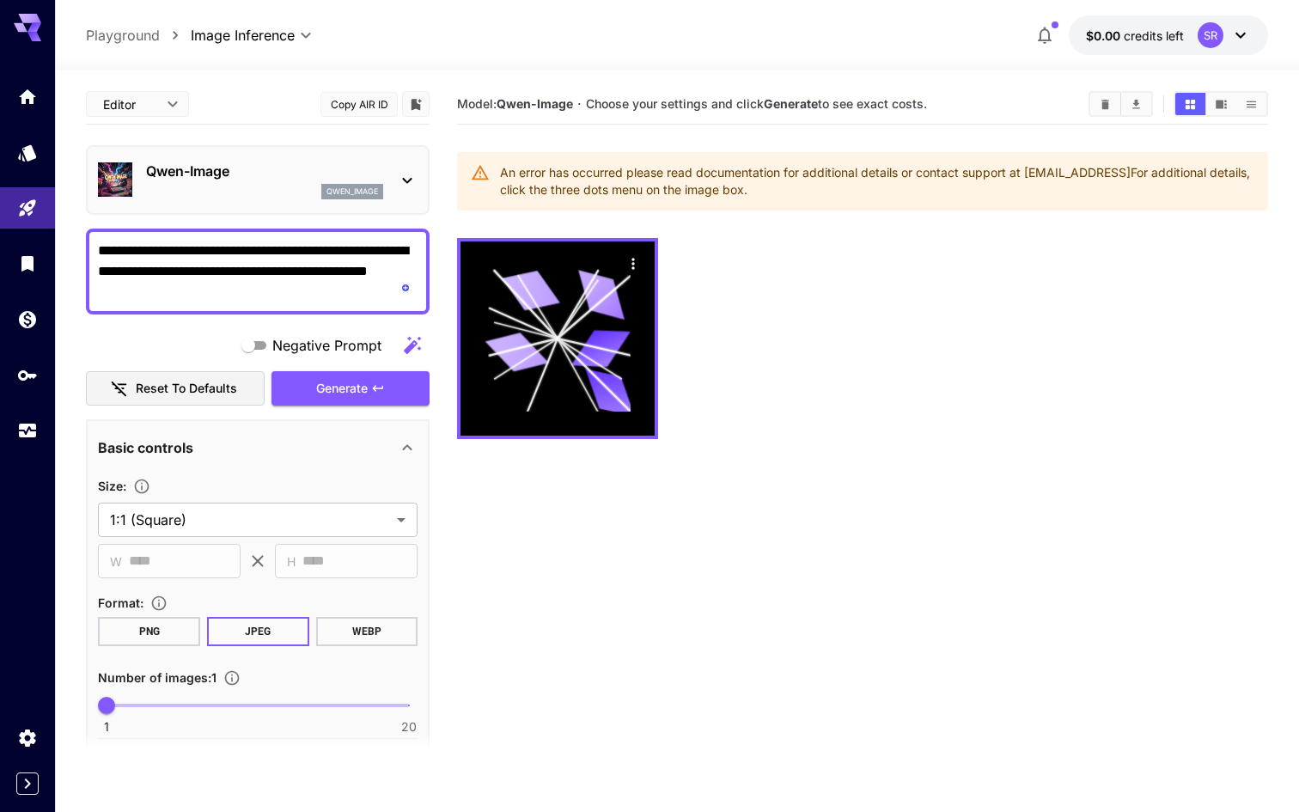
click at [472, 174] on icon at bounding box center [480, 172] width 19 height 19
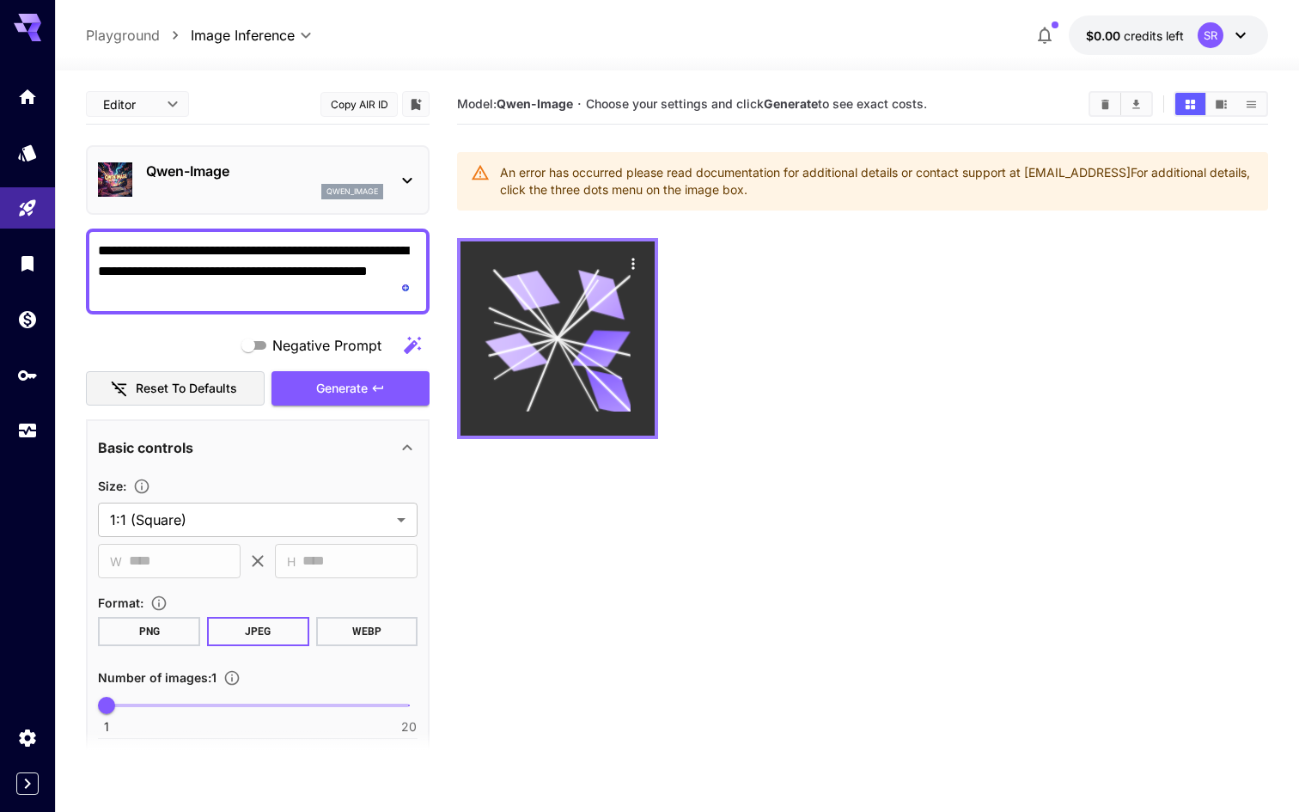
click at [573, 349] on icon at bounding box center [590, 359] width 64 height 40
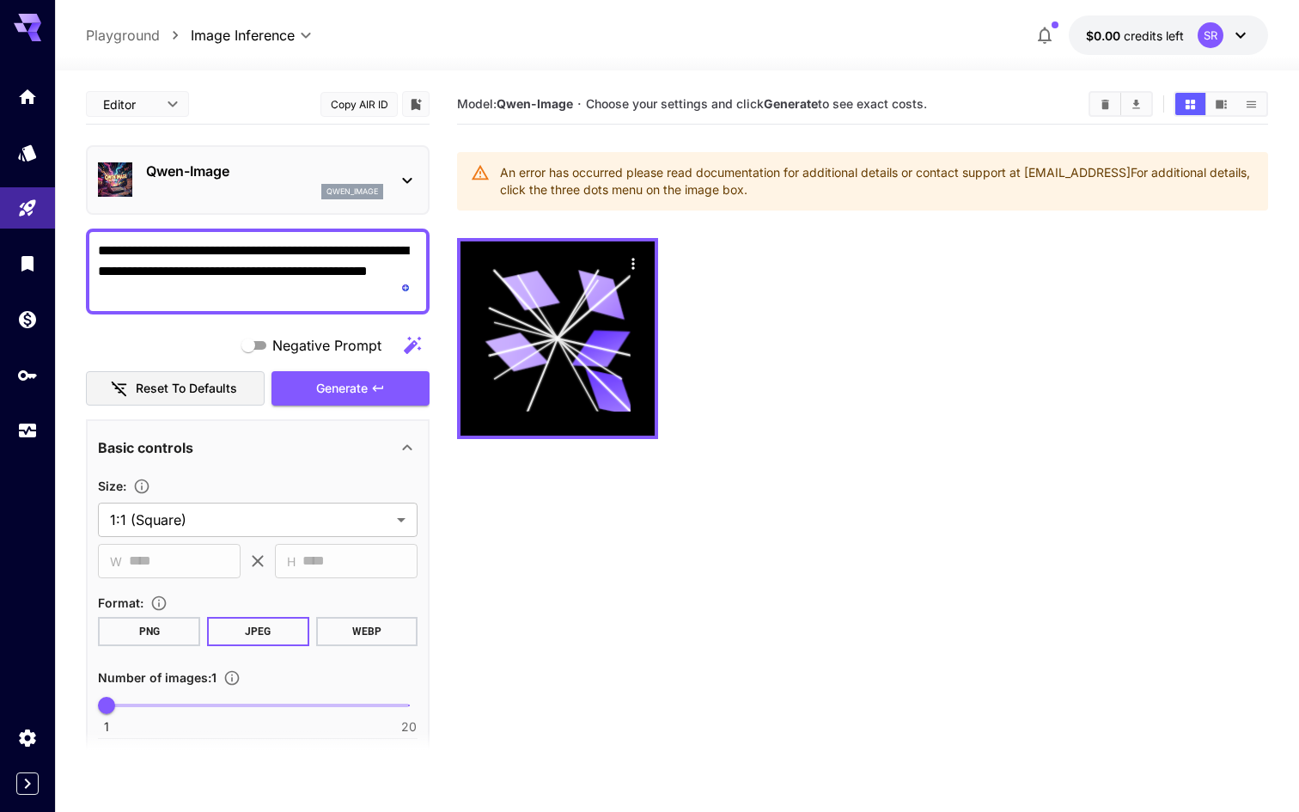
click at [722, 492] on section "Model: Qwen-Image · Choose your settings and click Generate to see exact costs.…" at bounding box center [862, 490] width 811 height 812
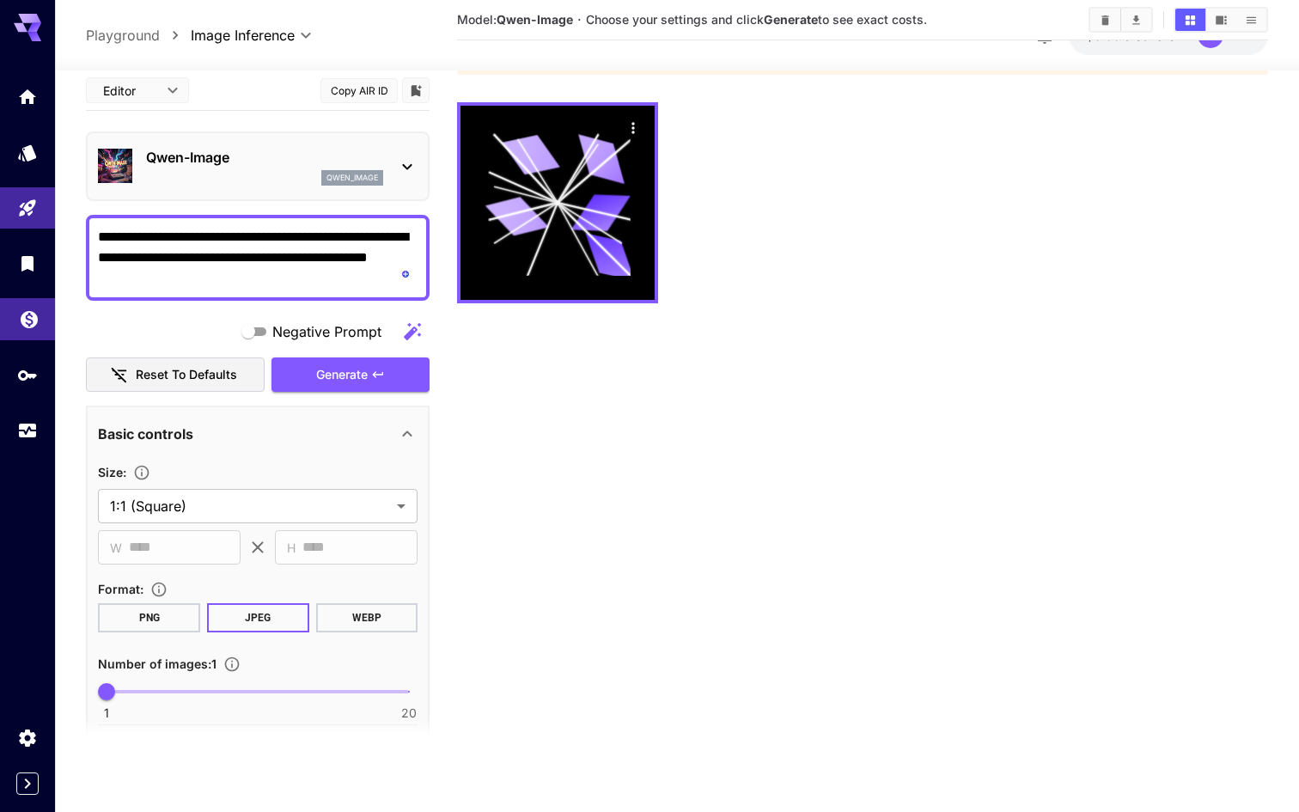
click at [28, 335] on link at bounding box center [27, 319] width 55 height 42
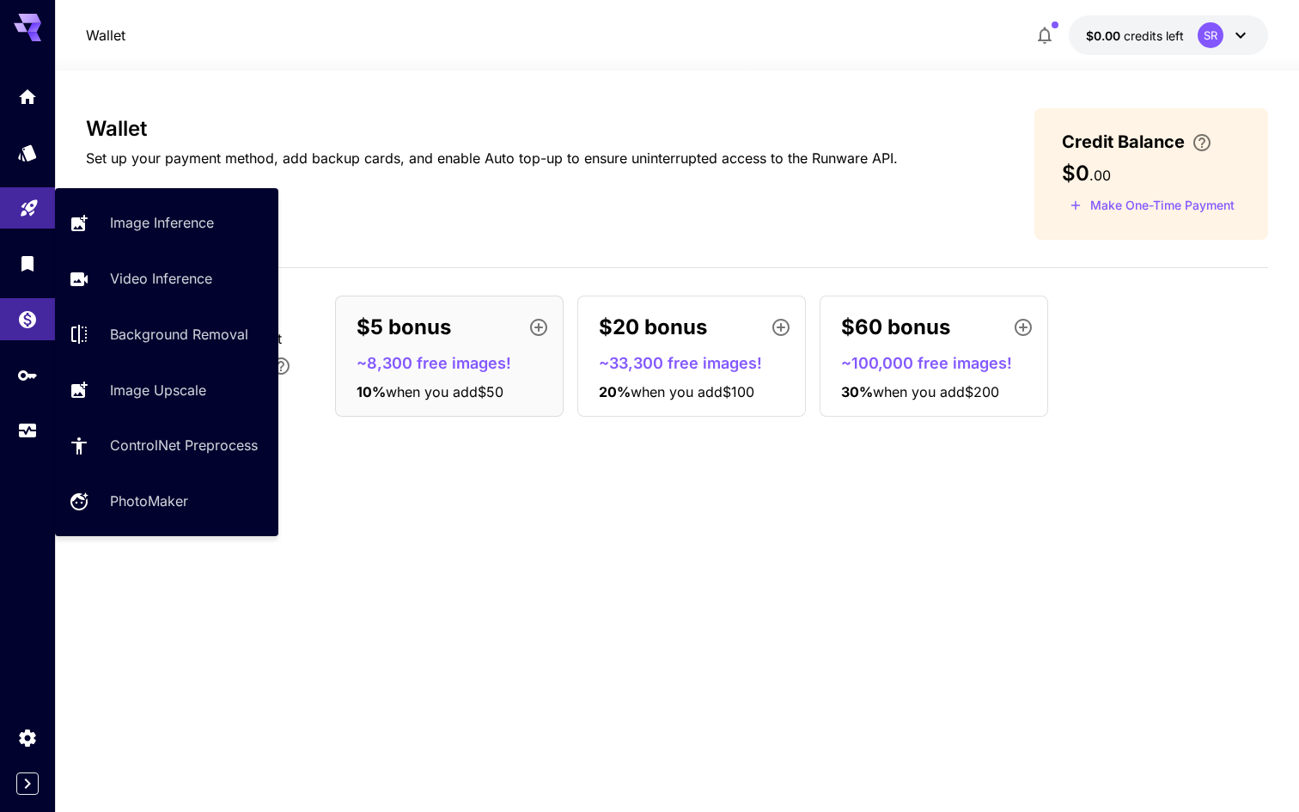
click at [41, 209] on link at bounding box center [27, 208] width 55 height 42
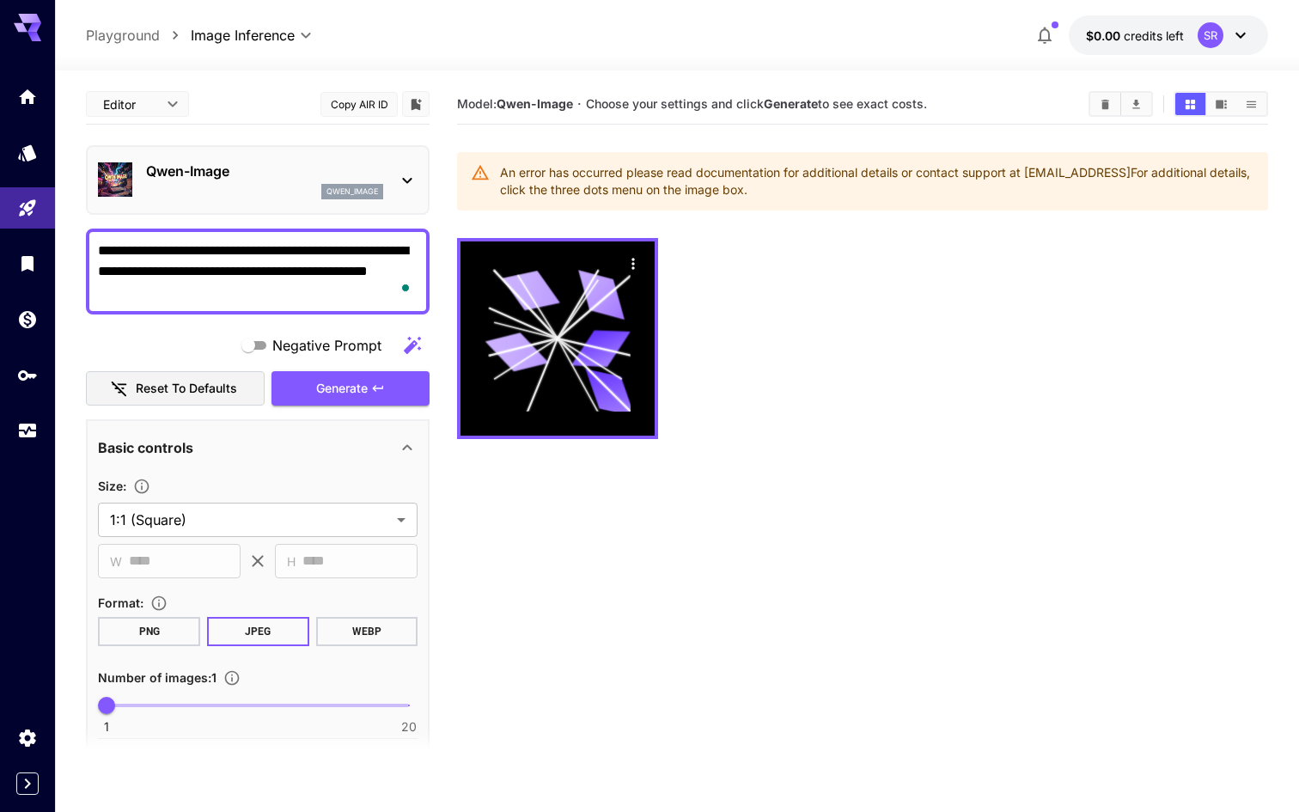
click at [428, 562] on div "**********" at bounding box center [258, 649] width 344 height 461
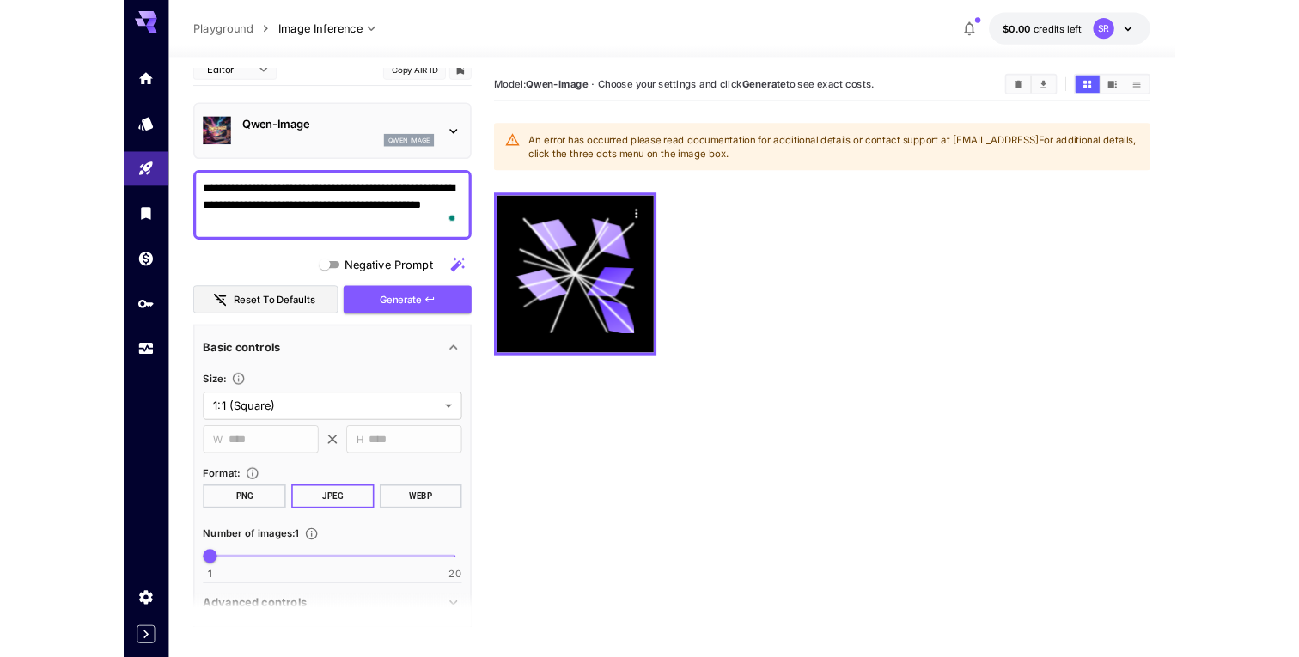
scroll to position [27, 0]
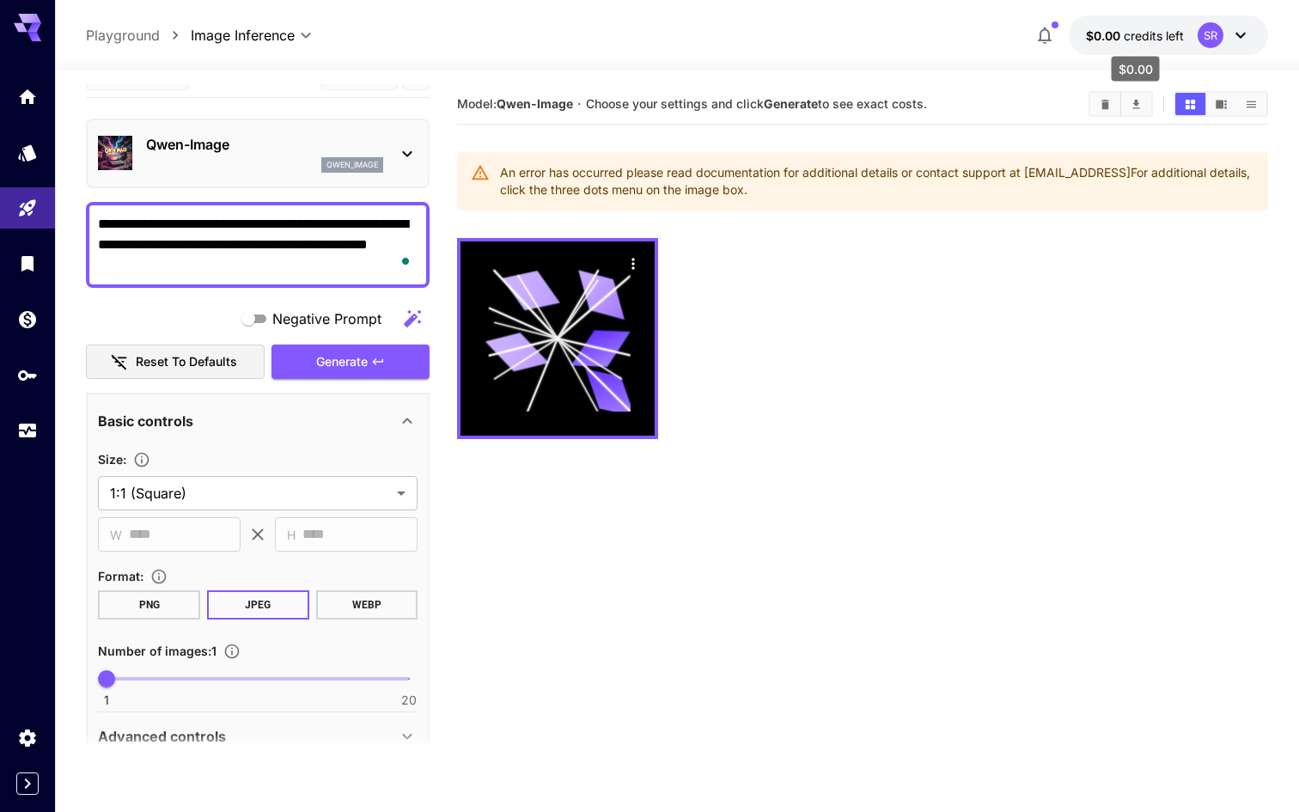
click at [1149, 35] on span "credits left" at bounding box center [1154, 35] width 60 height 15
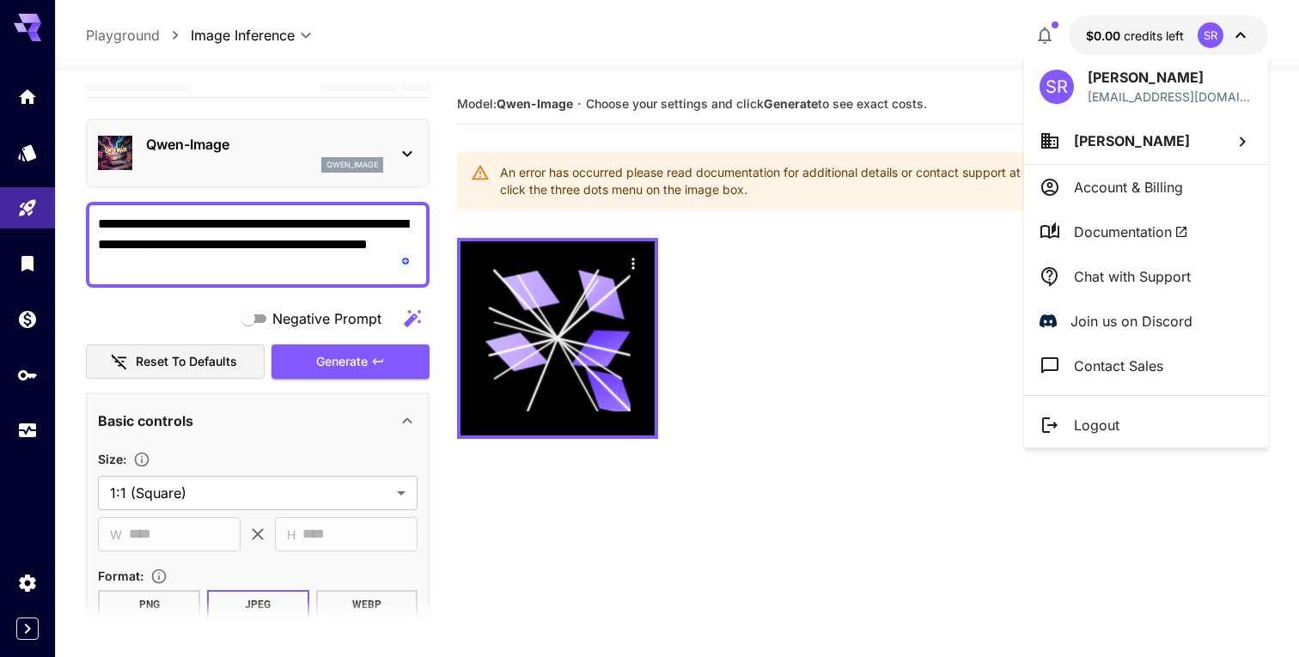
click at [995, 364] on div at bounding box center [649, 328] width 1299 height 657
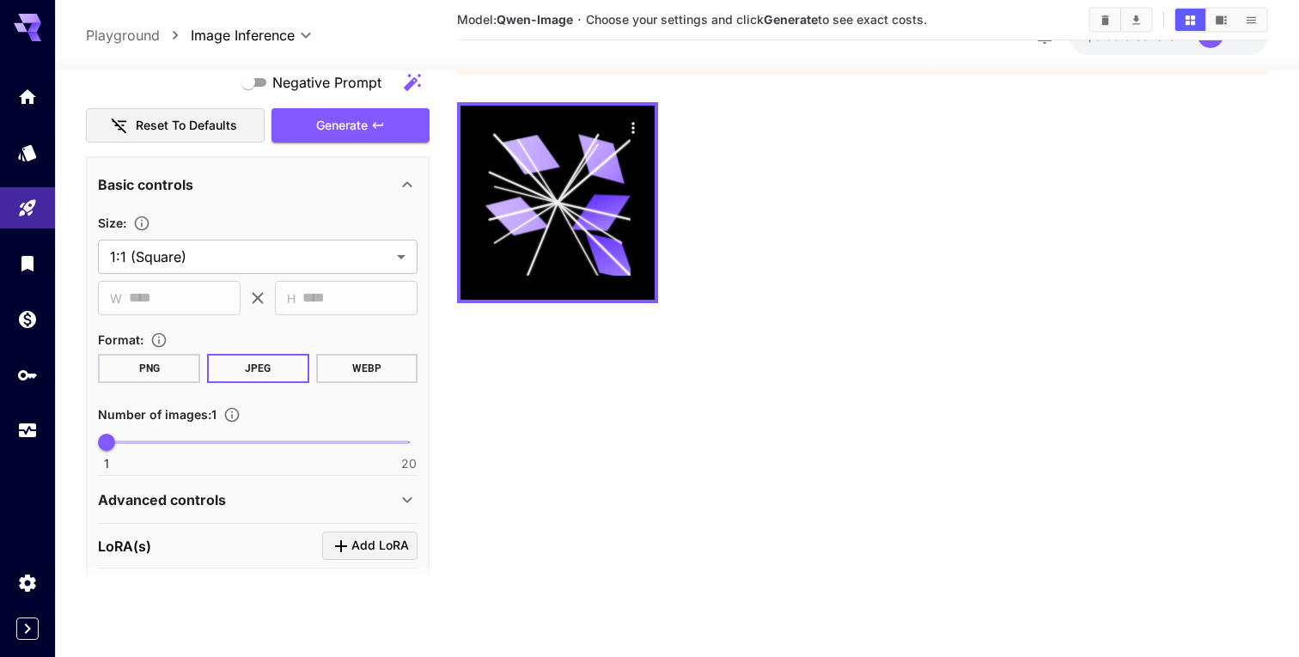
scroll to position [280, 0]
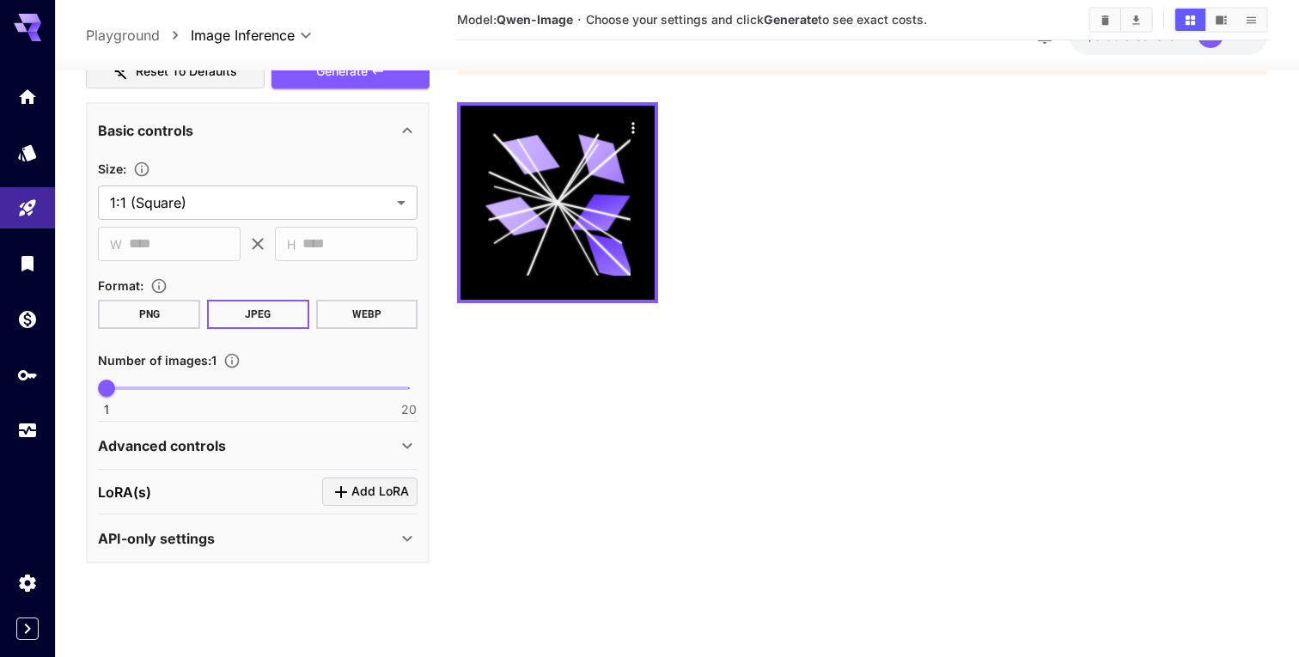
click at [284, 521] on div "API-only settings" at bounding box center [258, 537] width 320 height 41
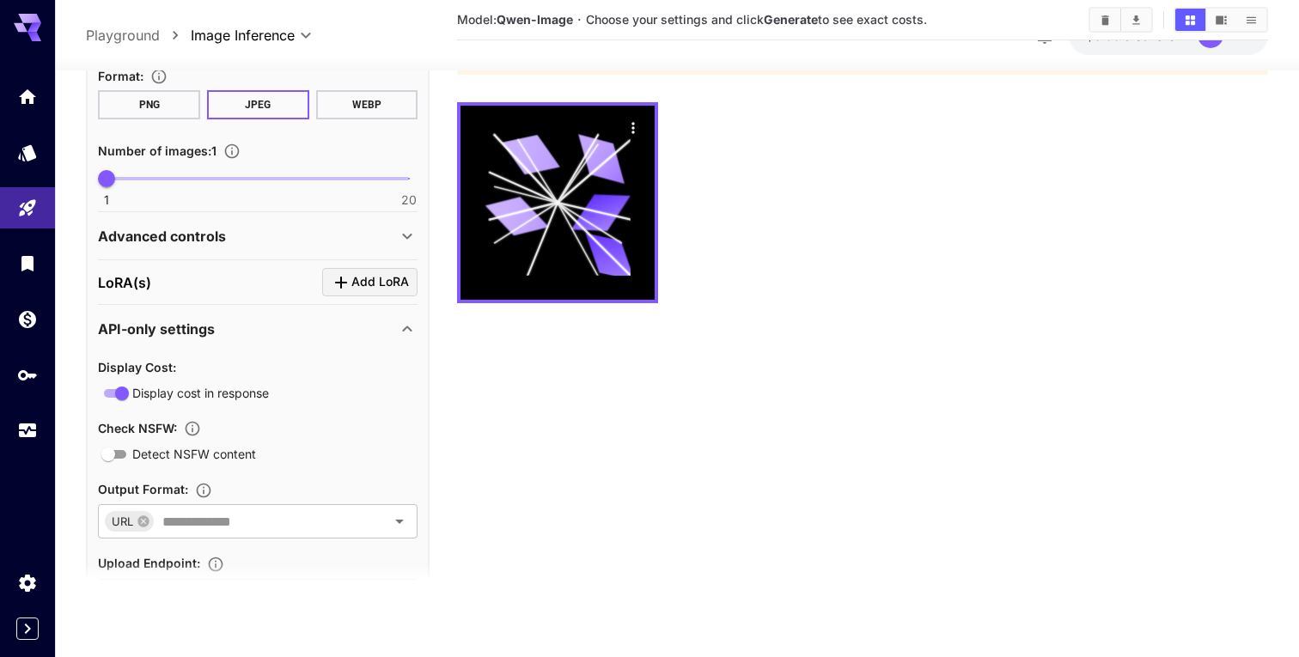
scroll to position [501, 0]
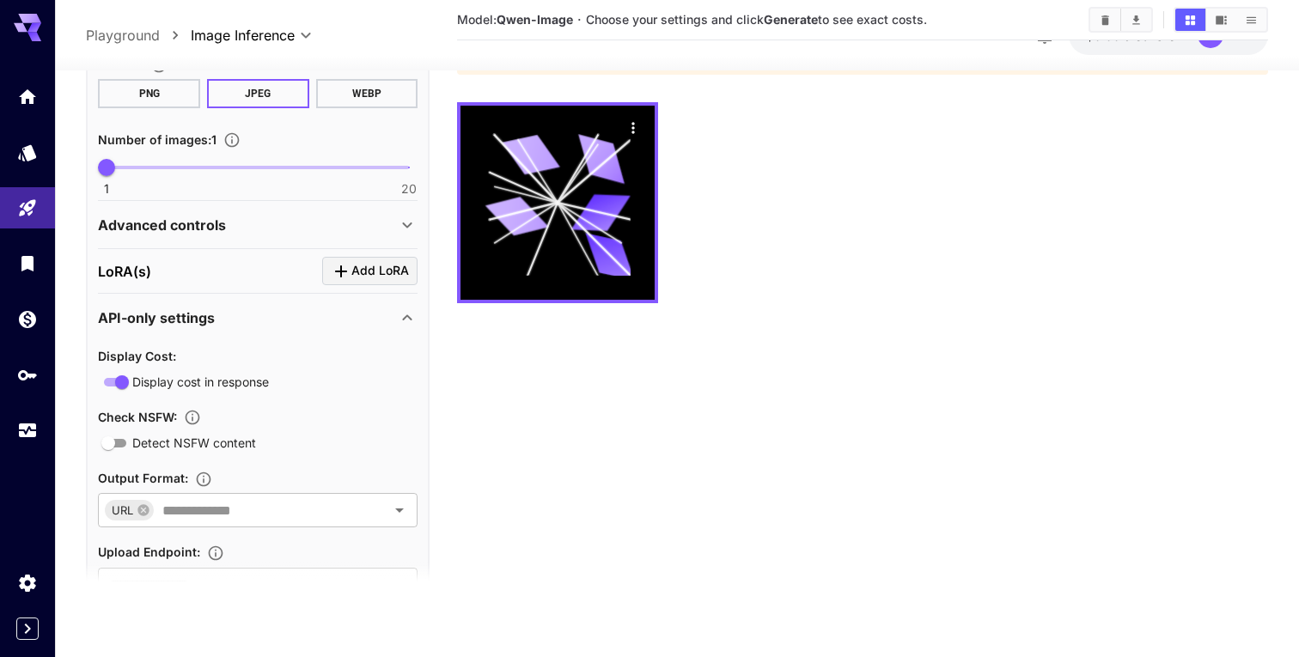
click at [252, 401] on div "Display Cost : Display cost in response Check NSFW : Detect NSFW content Output…" at bounding box center [258, 473] width 320 height 257
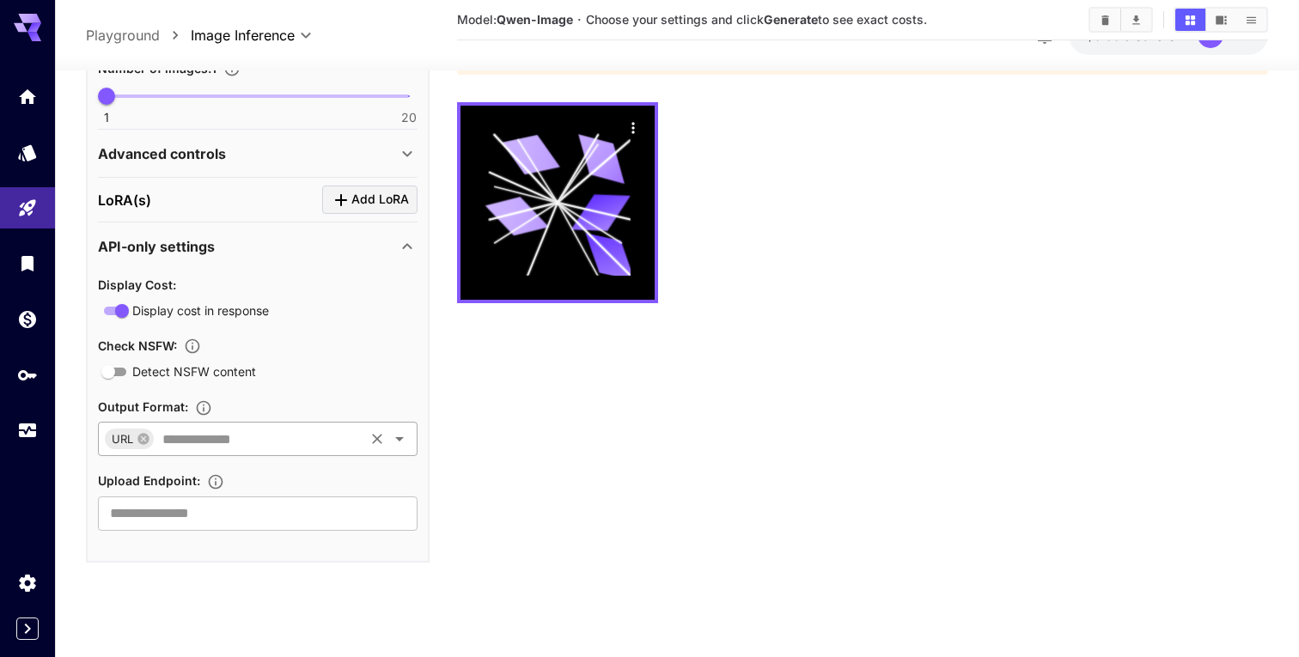
click at [289, 453] on div "URL ​" at bounding box center [258, 439] width 320 height 34
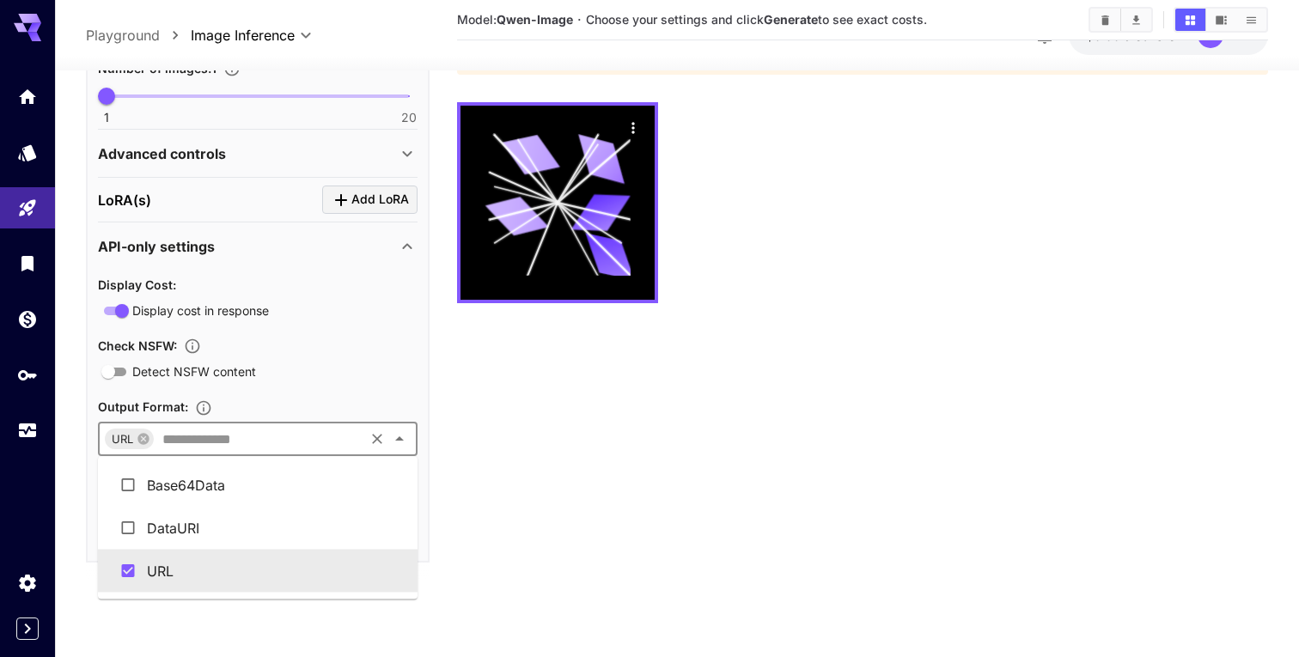
click at [296, 410] on div "Output Format :" at bounding box center [258, 406] width 320 height 21
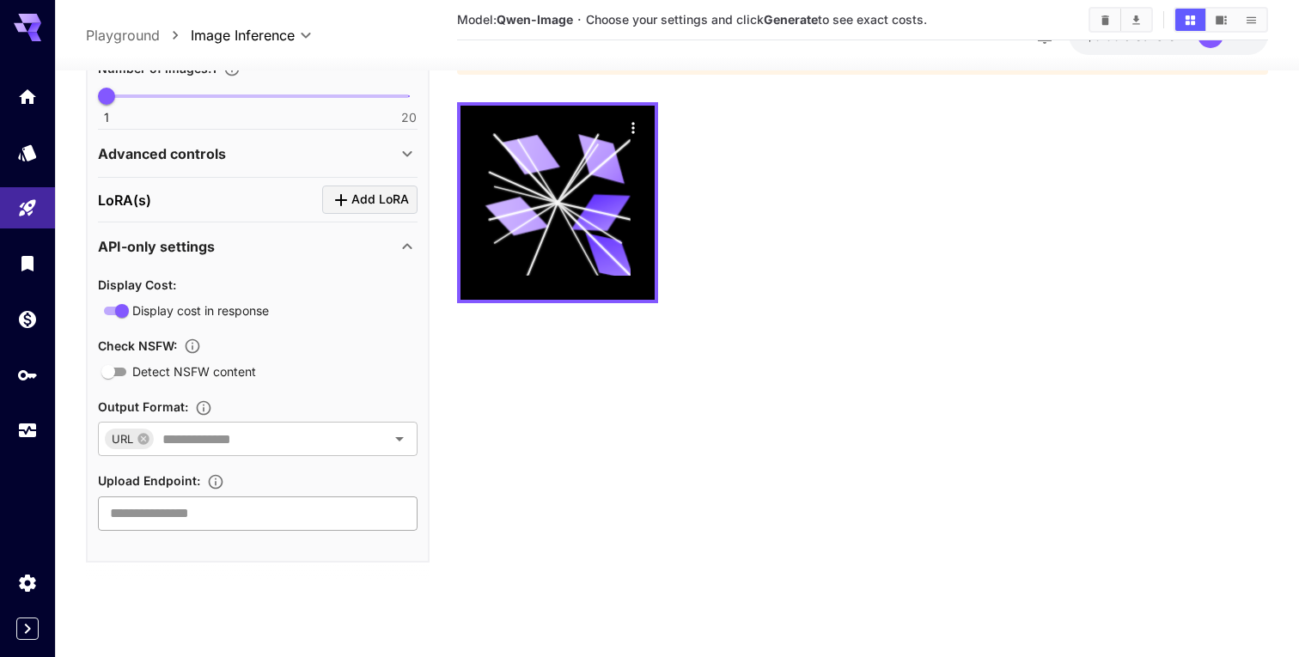
click at [241, 515] on input "text" at bounding box center [258, 513] width 320 height 34
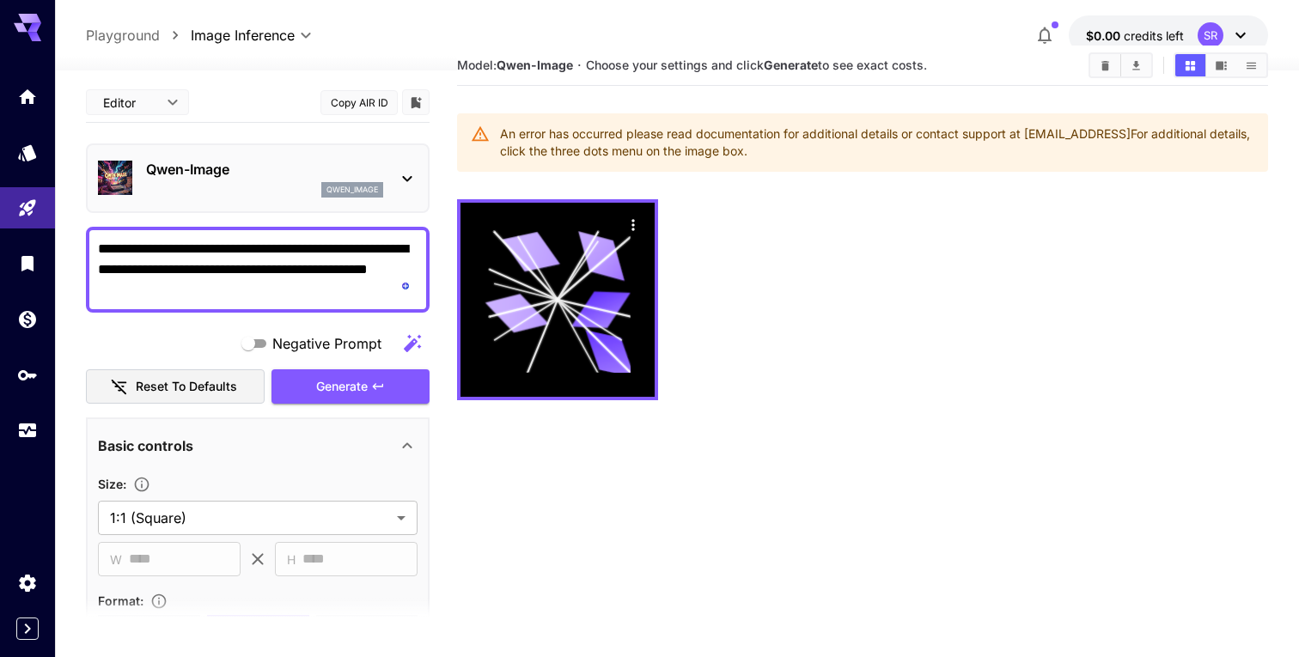
scroll to position [0, 0]
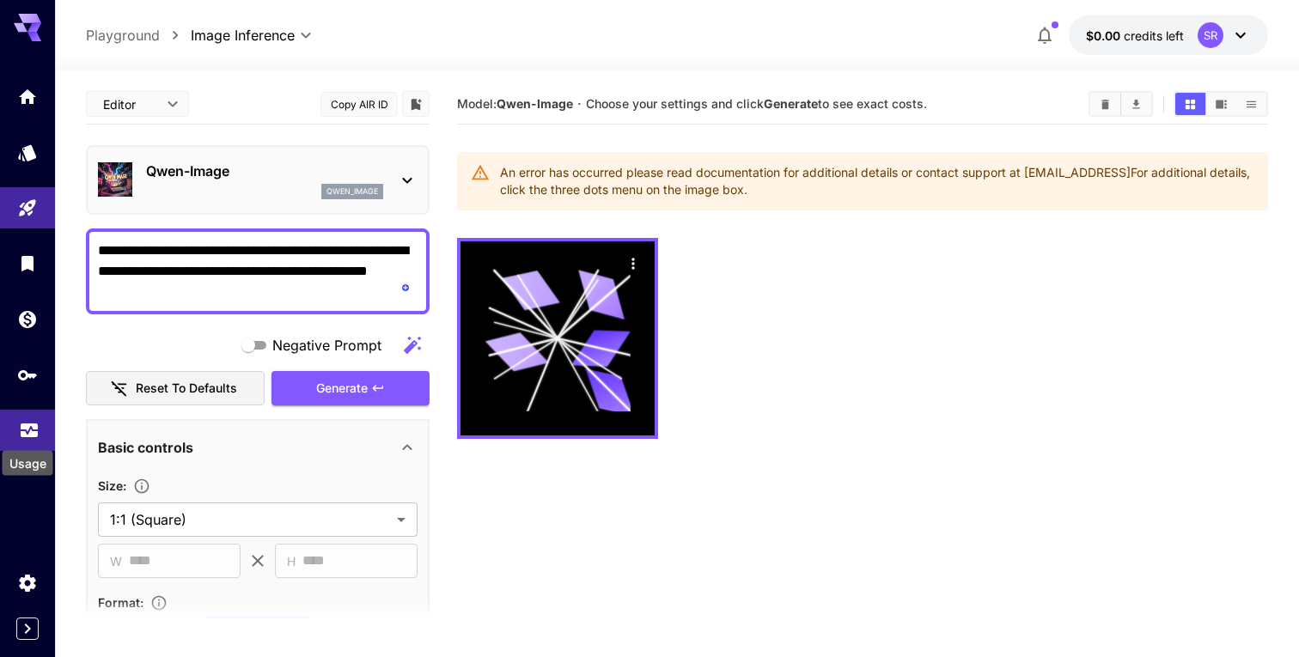
click at [26, 432] on icon "Usage" at bounding box center [29, 428] width 17 height 9
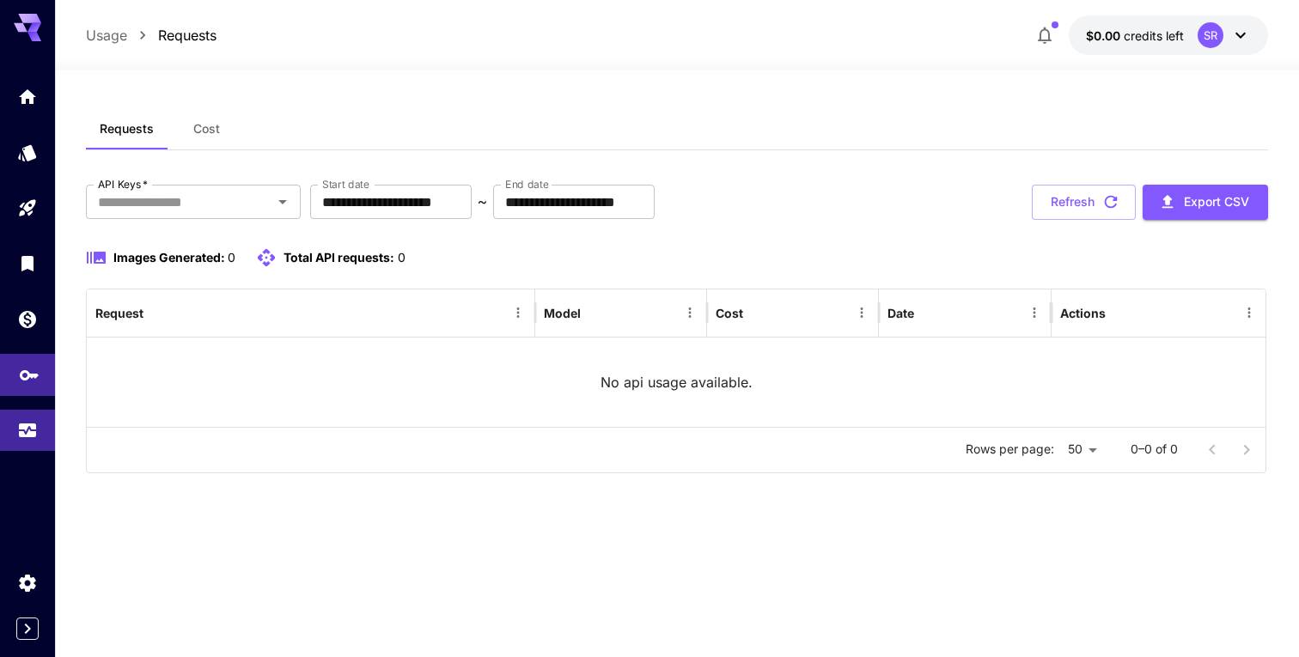
click at [30, 392] on link at bounding box center [27, 375] width 55 height 42
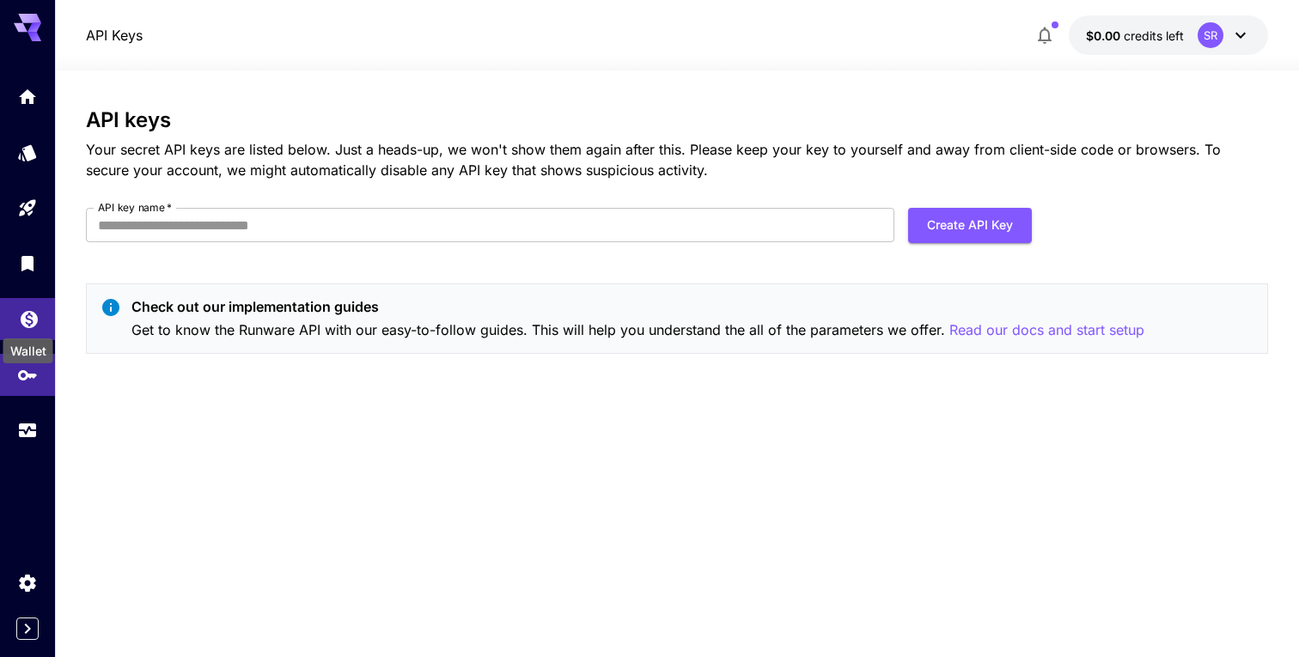
click at [32, 313] on icon "Wallet" at bounding box center [29, 314] width 17 height 17
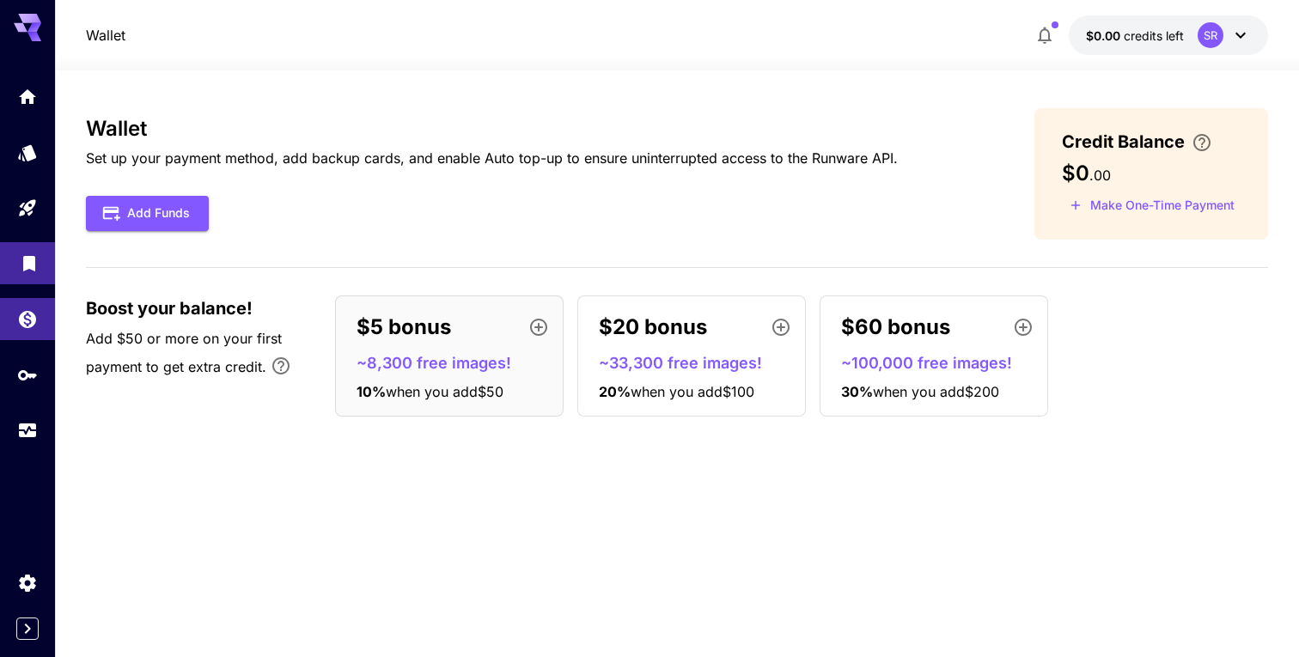
click at [31, 282] on link at bounding box center [27, 263] width 55 height 42
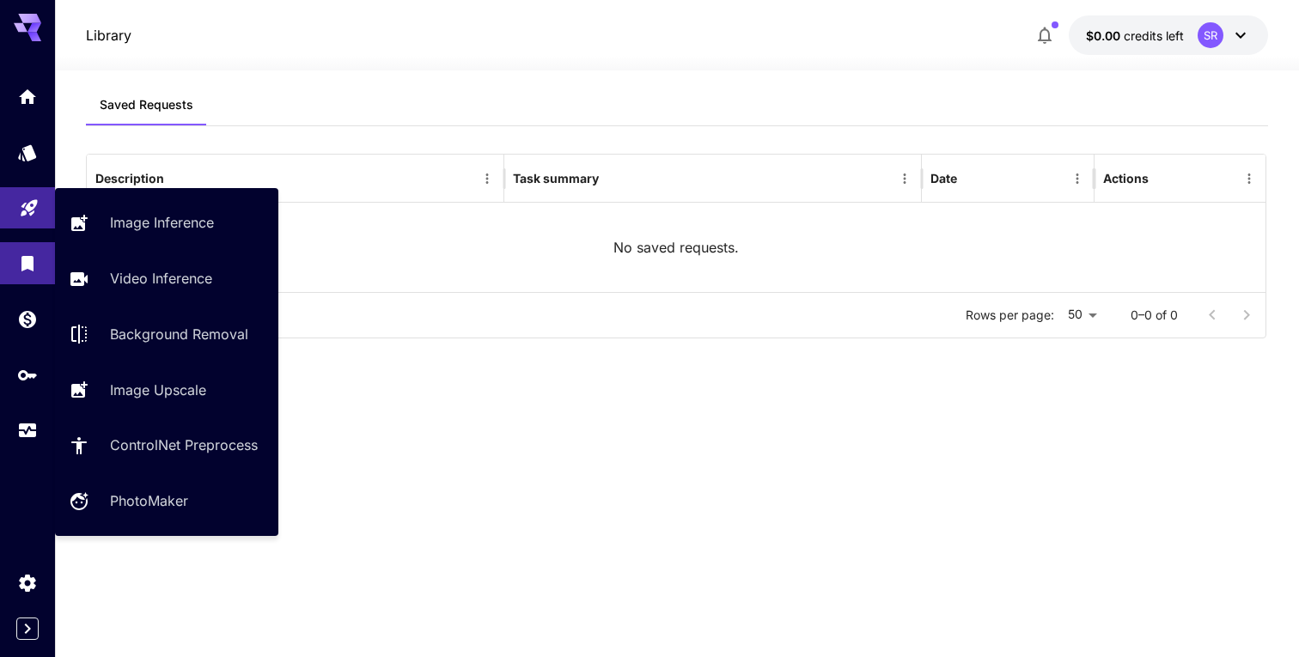
click at [46, 218] on link at bounding box center [27, 208] width 55 height 42
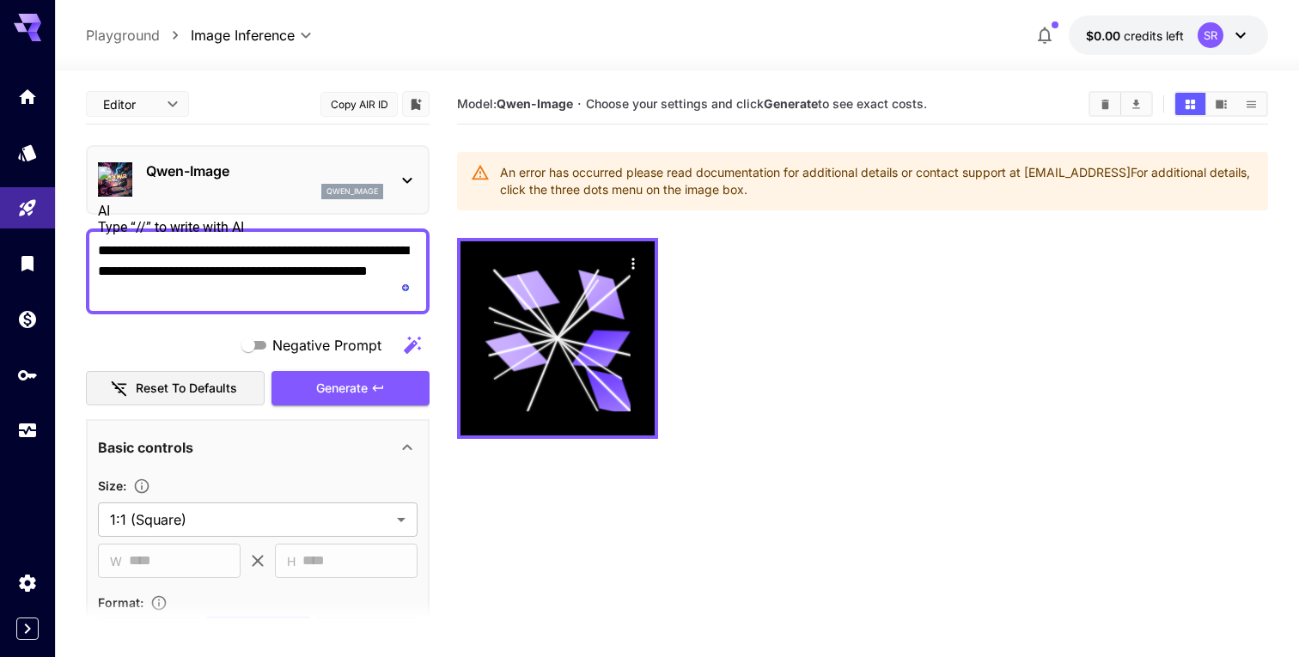
click at [20, 28] on icon at bounding box center [27, 23] width 27 height 18
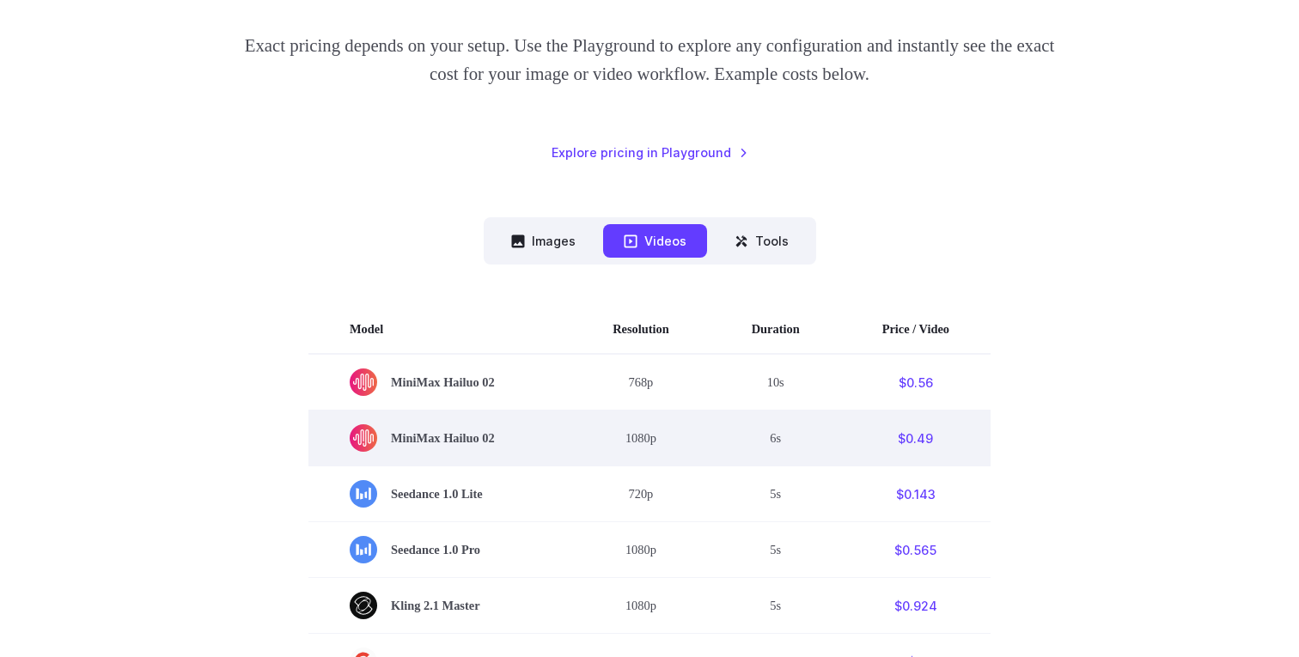
scroll to position [278, 0]
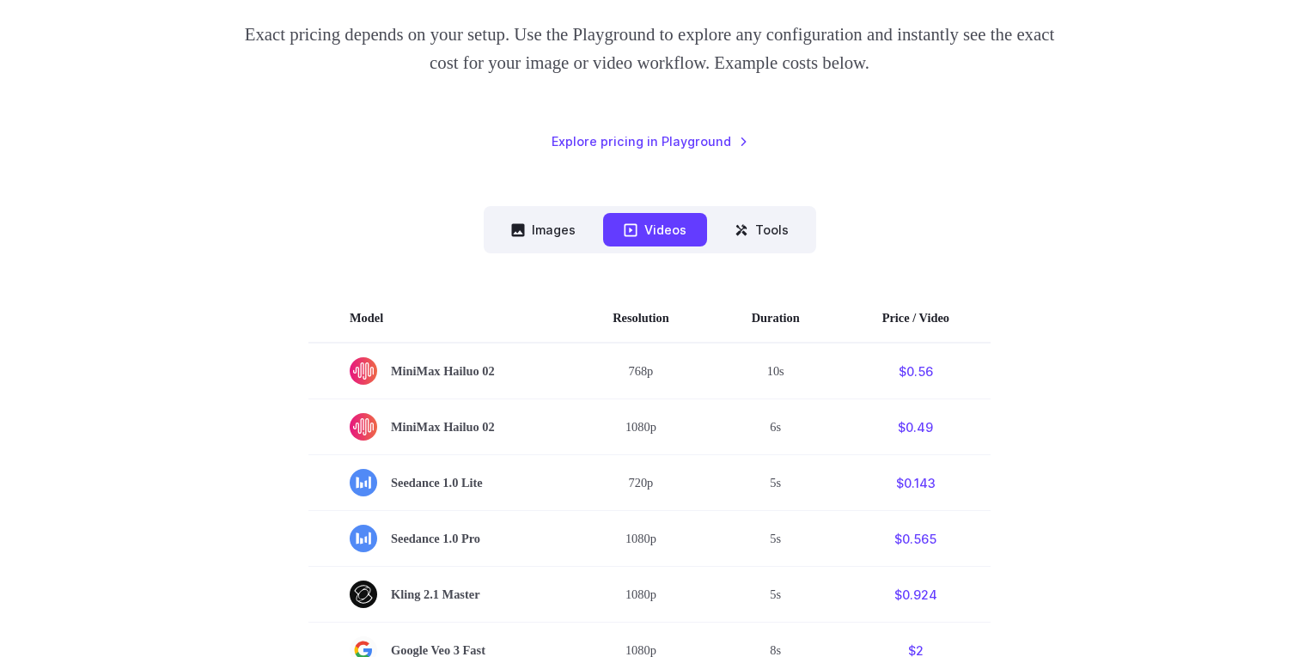
click at [558, 248] on nav "Images Videos Tools ****** ****** *****" at bounding box center [650, 229] width 333 height 47
click at [558, 235] on button "Images" at bounding box center [544, 230] width 106 height 34
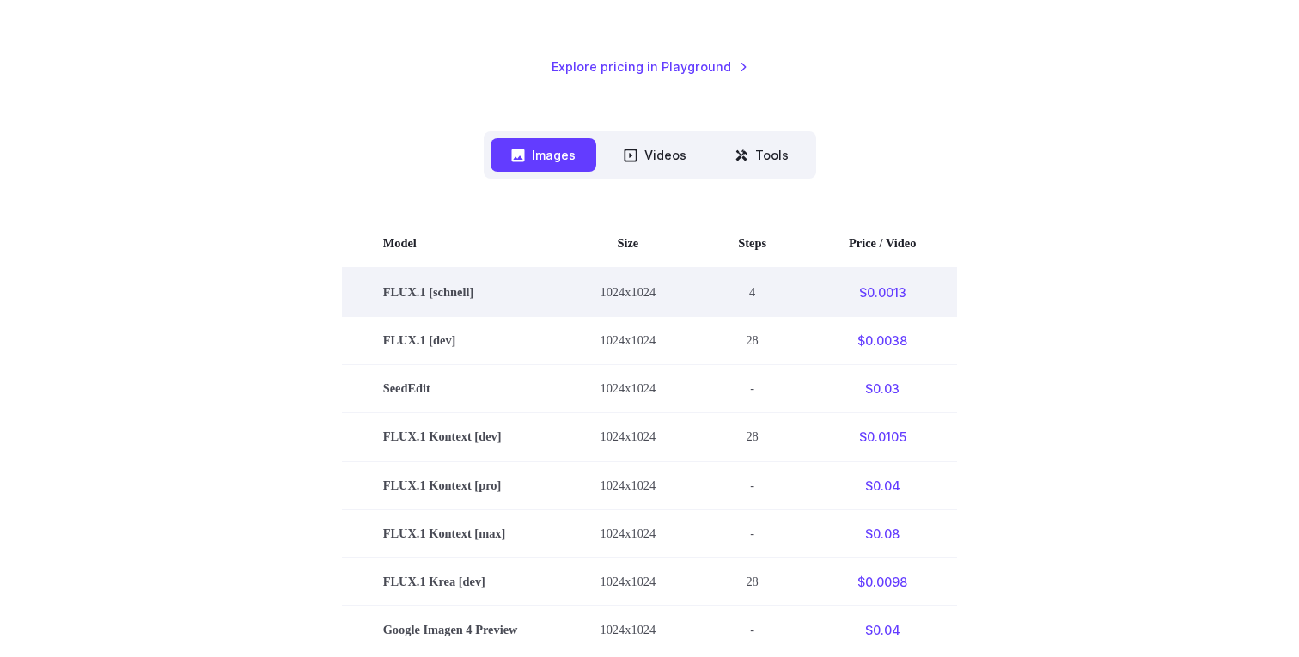
scroll to position [343, 0]
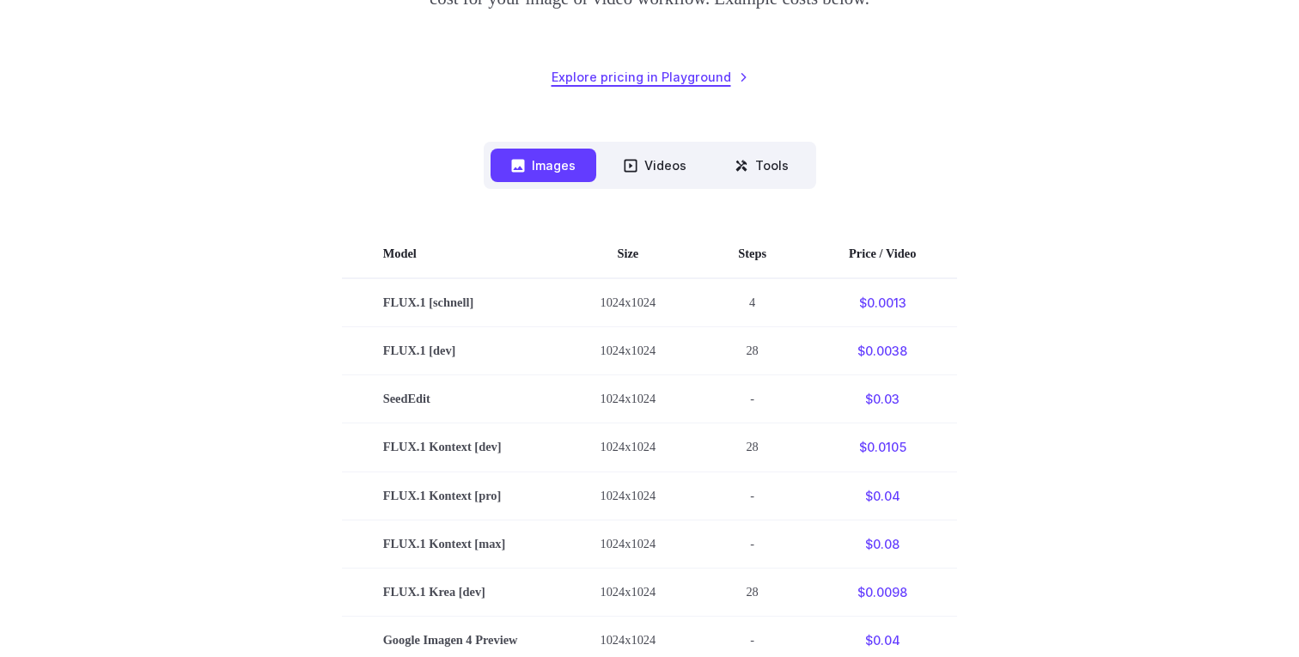
click at [660, 75] on link "Explore pricing in Playground" at bounding box center [650, 77] width 197 height 20
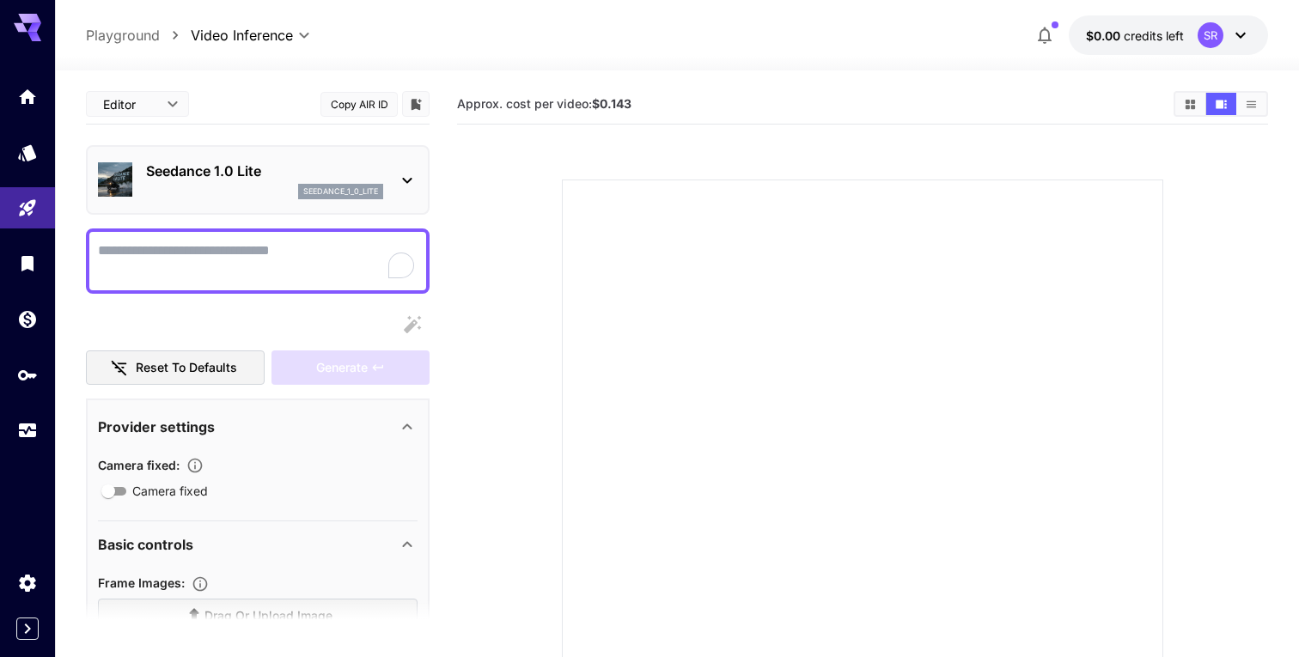
click at [206, 180] on p "Seedance 1.0 Lite" at bounding box center [264, 171] width 237 height 21
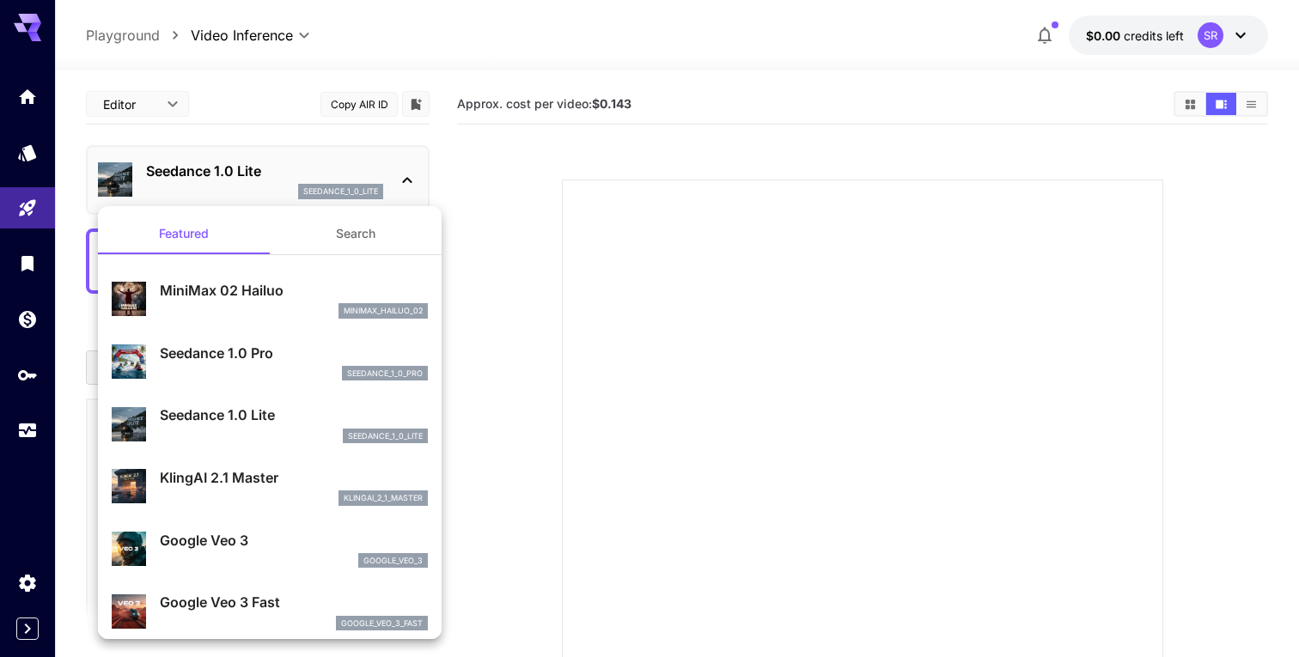
click at [18, 195] on div at bounding box center [649, 328] width 1299 height 657
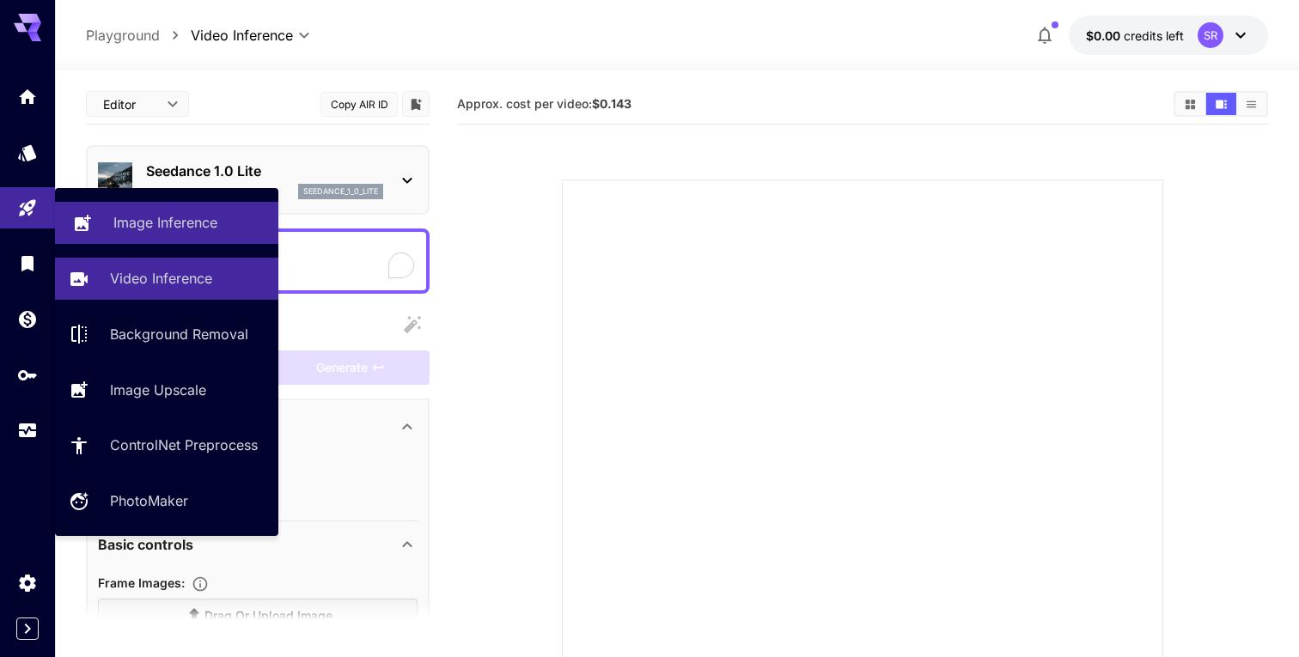
click at [127, 223] on p "Image Inference" at bounding box center [165, 222] width 104 height 21
type input "**********"
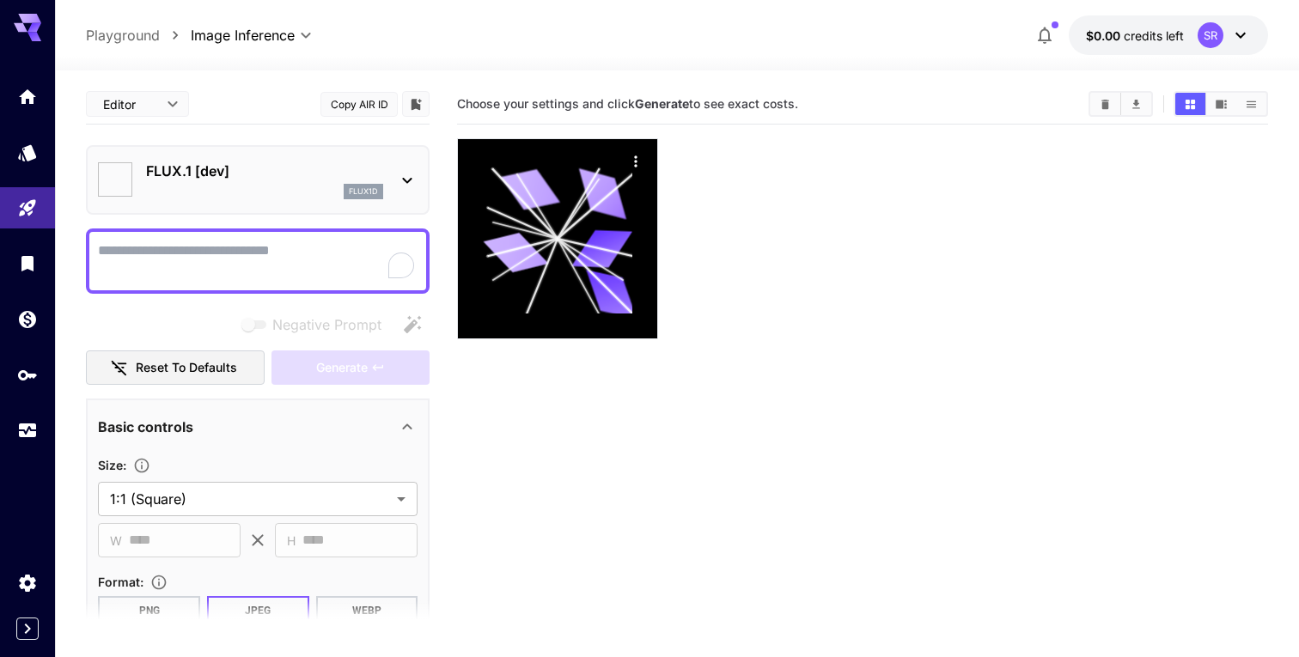
type input "**********"
click at [671, 105] on b "Generate" at bounding box center [662, 103] width 54 height 15
click at [683, 112] on div "Choose your settings and click Generate to see exact costs." at bounding box center [862, 104] width 811 height 26
click at [675, 105] on b "Generate" at bounding box center [662, 103] width 54 height 15
click at [262, 197] on div "flux1d" at bounding box center [264, 191] width 237 height 15
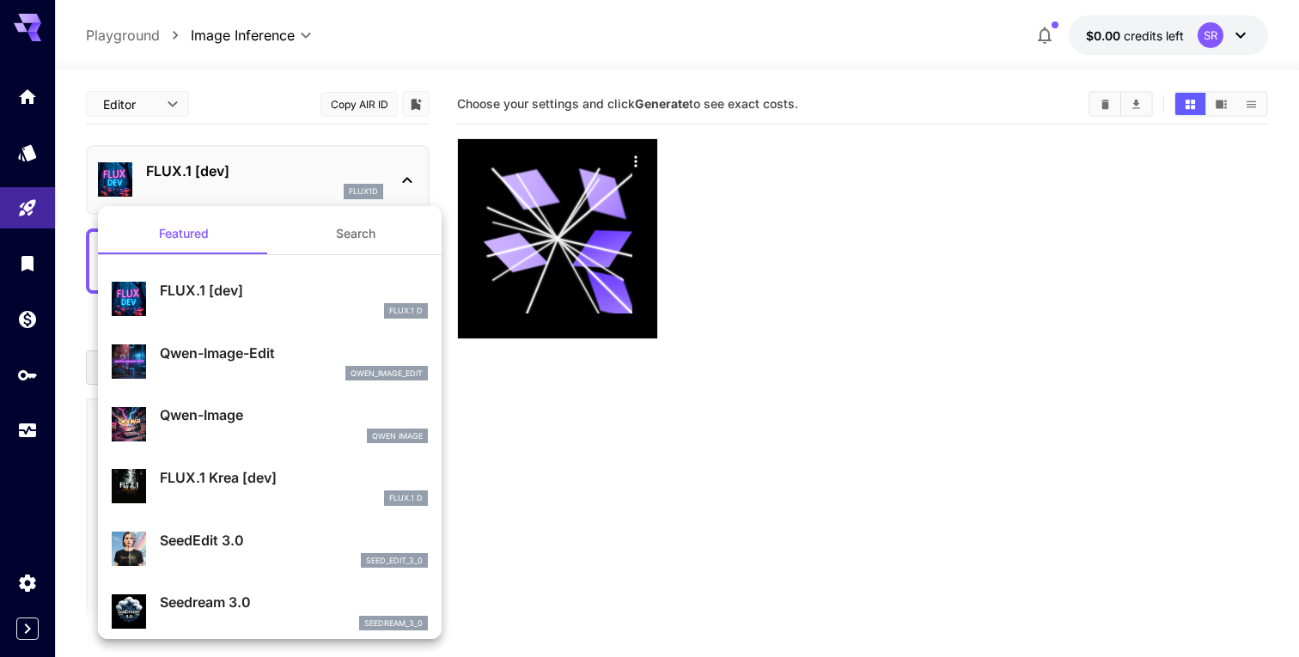
click at [258, 426] on div "Qwen-Image Qwen Image" at bounding box center [294, 424] width 268 height 39
type input "**"
type input "***"
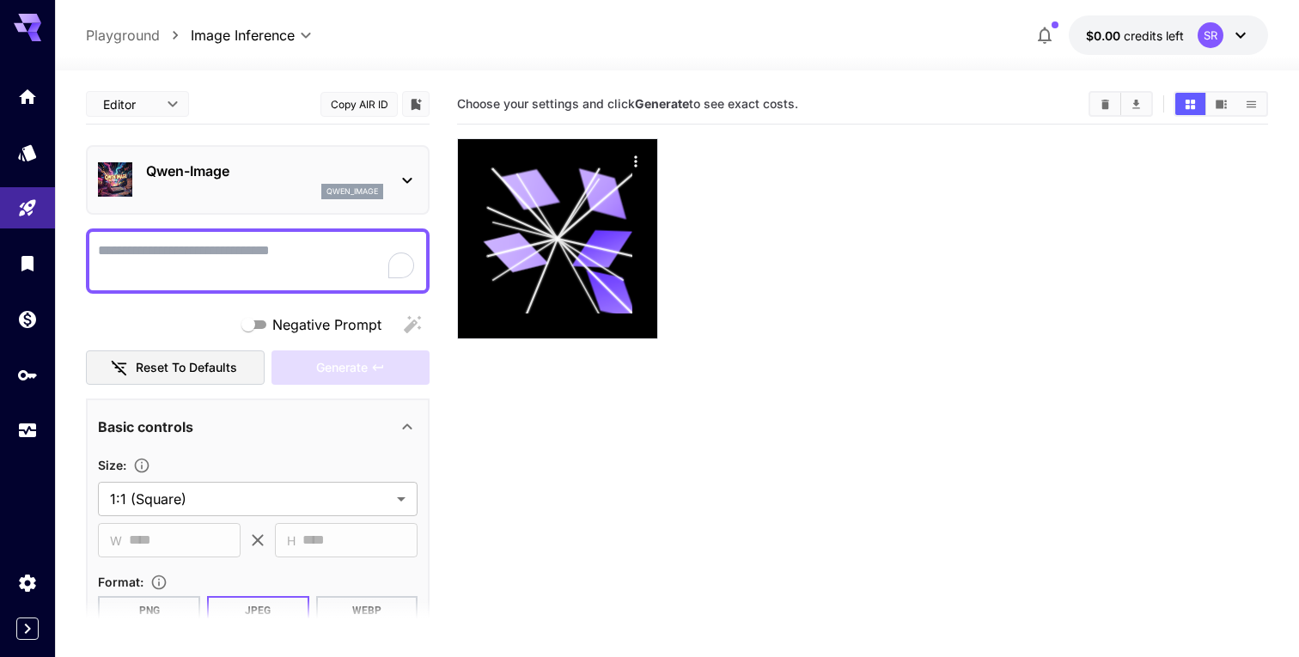
click at [172, 120] on body "**********" at bounding box center [649, 396] width 1299 height 793
click at [233, 106] on div at bounding box center [649, 328] width 1299 height 657
click at [156, 269] on textarea "Negative Prompt" at bounding box center [258, 261] width 320 height 41
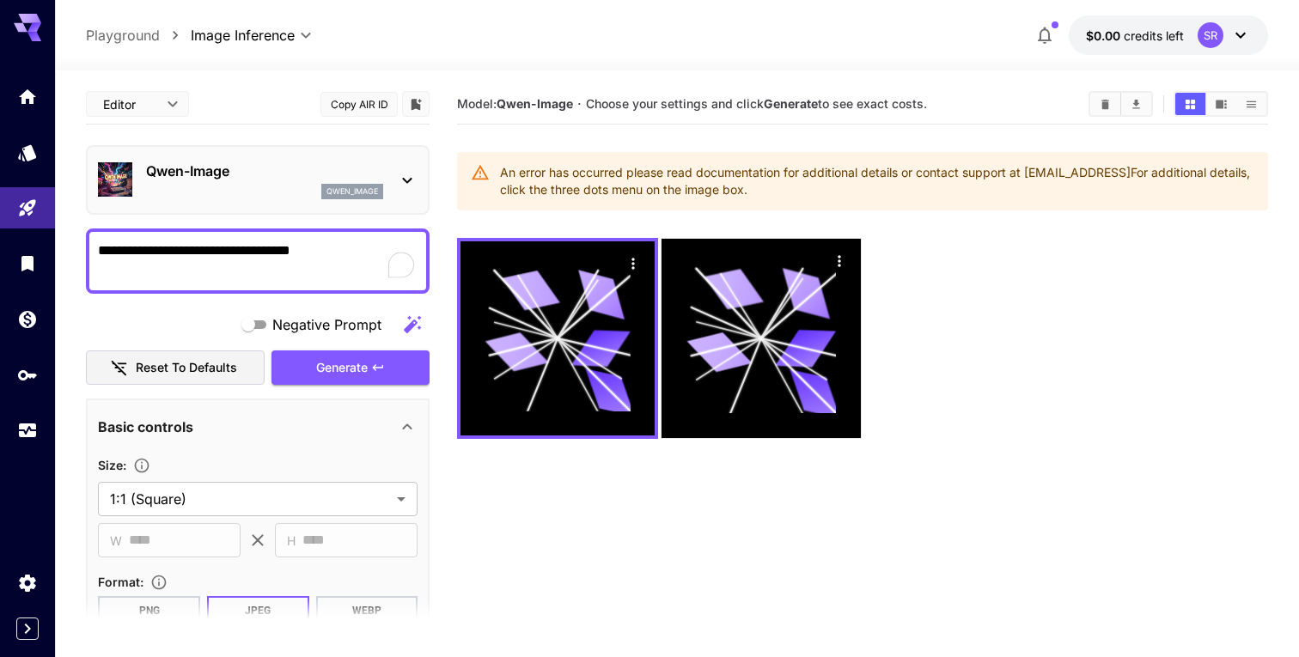
type textarea "**********"
click at [779, 105] on b "Generate" at bounding box center [791, 103] width 54 height 15
click at [1115, 31] on span "$0.00" at bounding box center [1105, 35] width 38 height 15
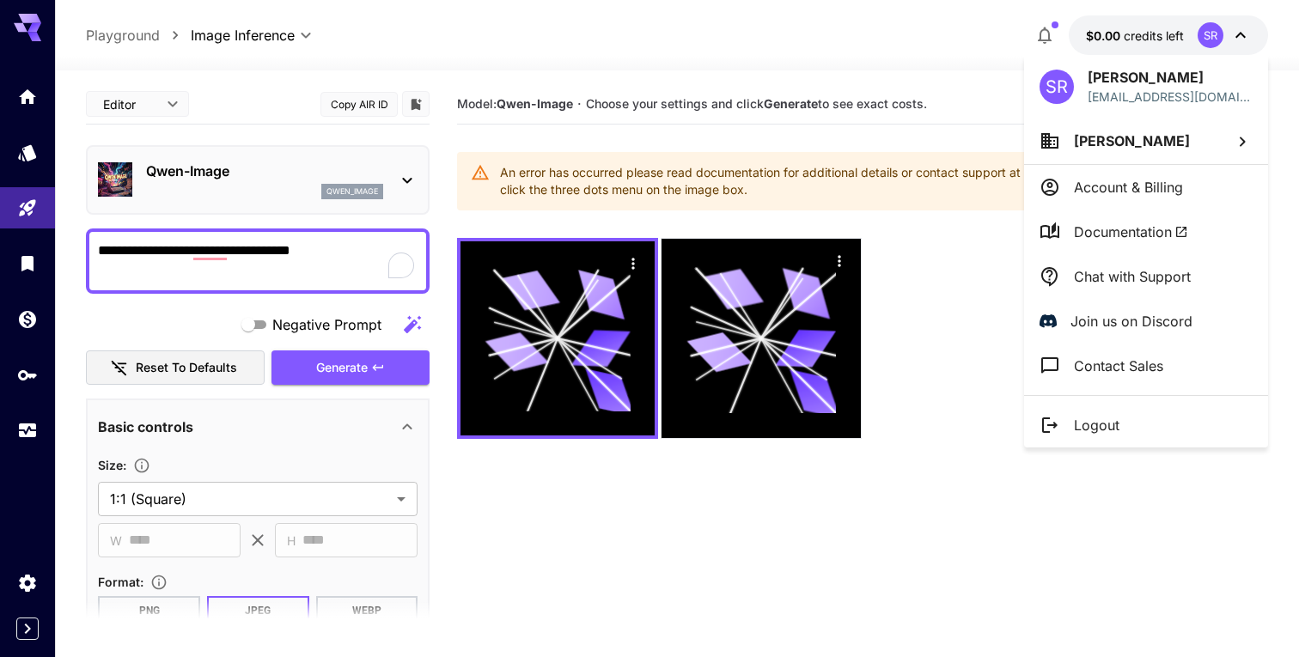
click at [1104, 204] on li "Account & Billing" at bounding box center [1146, 187] width 244 height 45
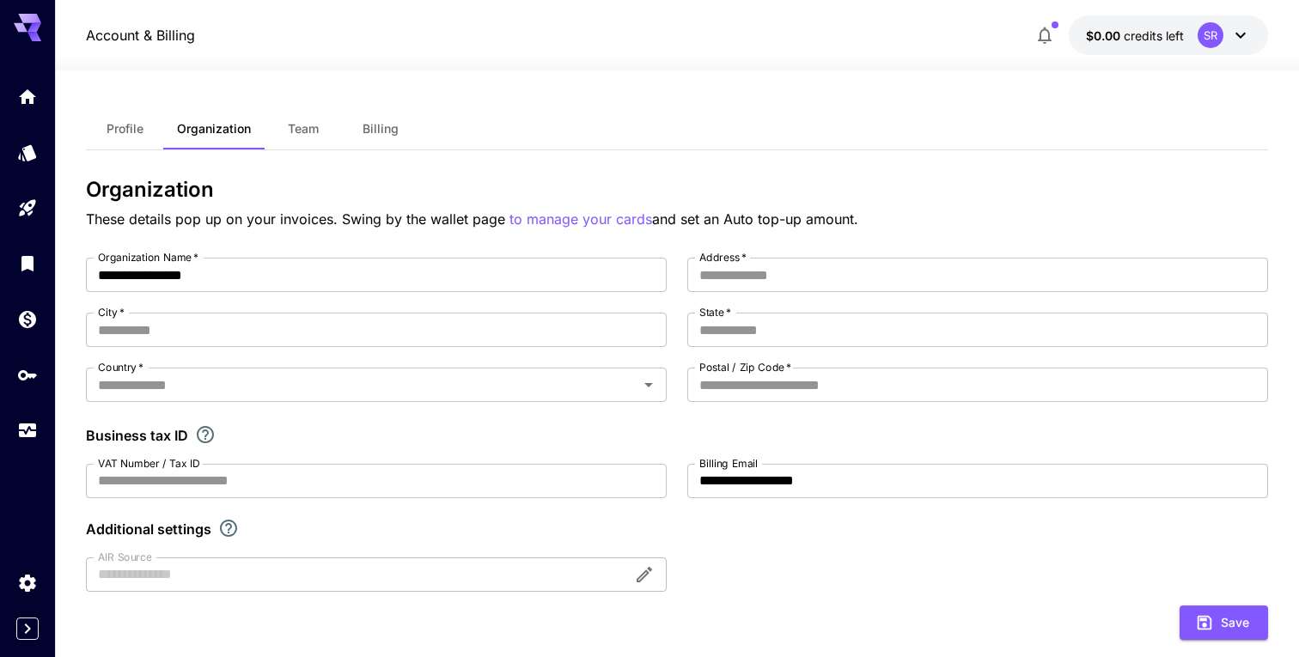
click at [310, 138] on button "Team" at bounding box center [303, 128] width 77 height 41
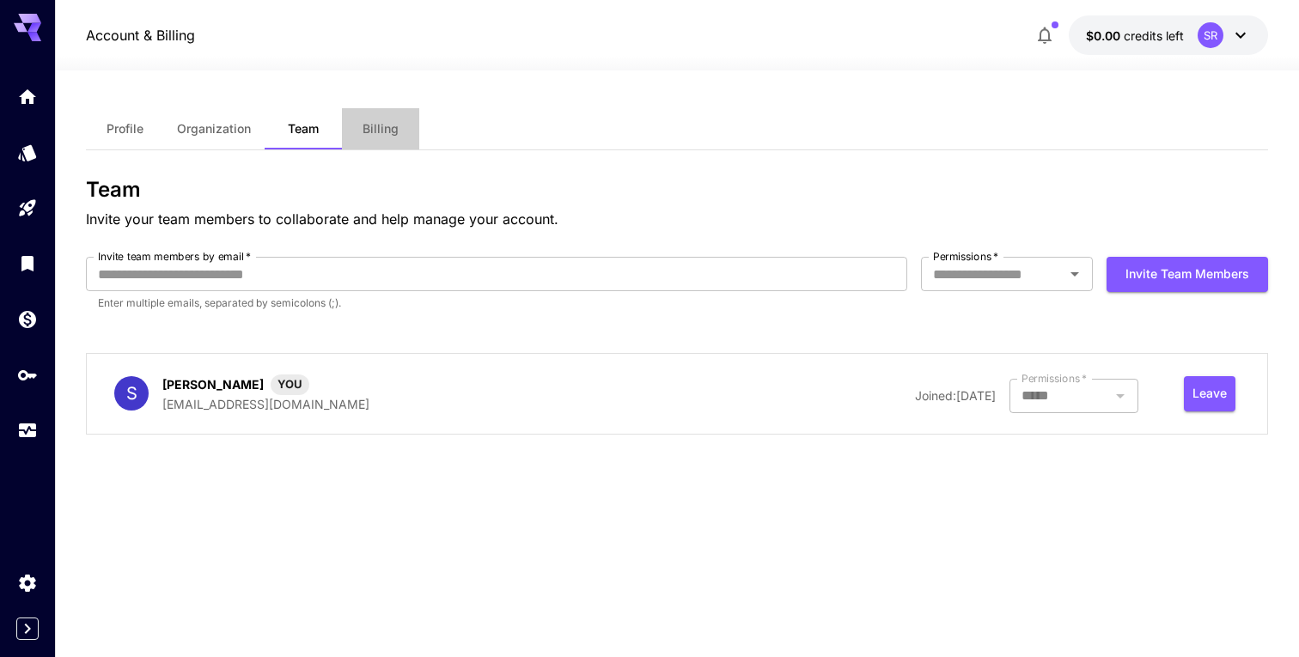
click at [376, 134] on span "Billing" at bounding box center [381, 128] width 36 height 15
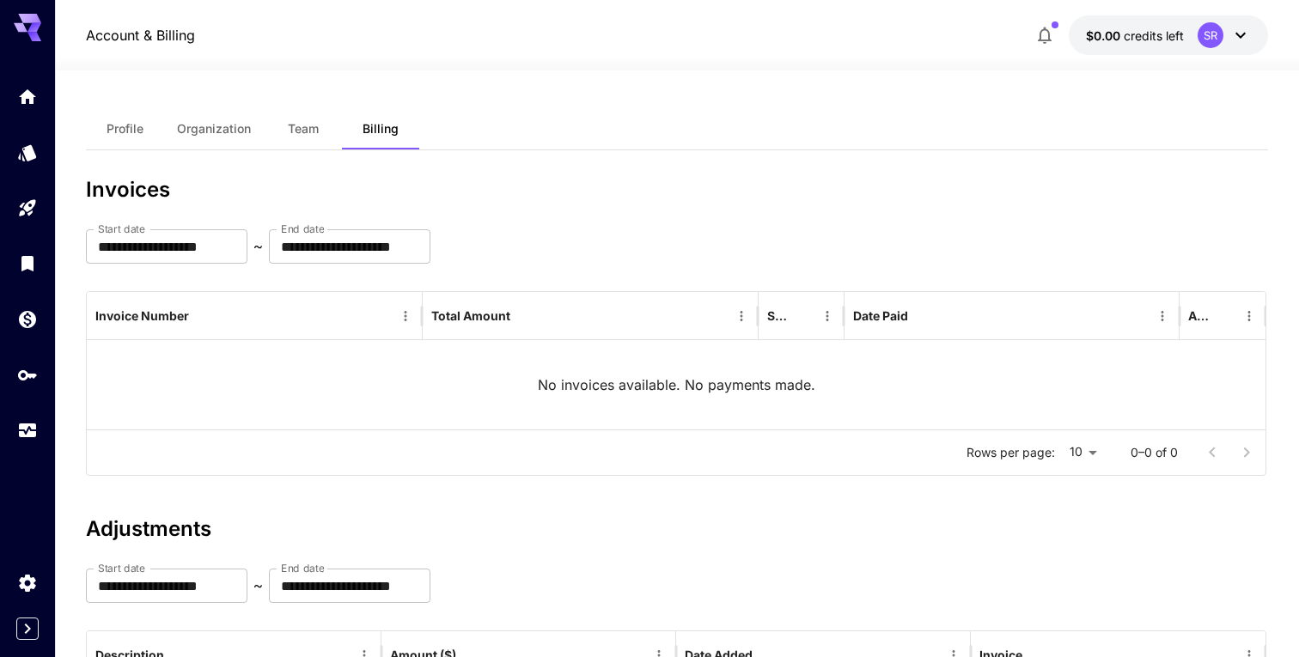
click at [125, 132] on span "Profile" at bounding box center [125, 128] width 37 height 15
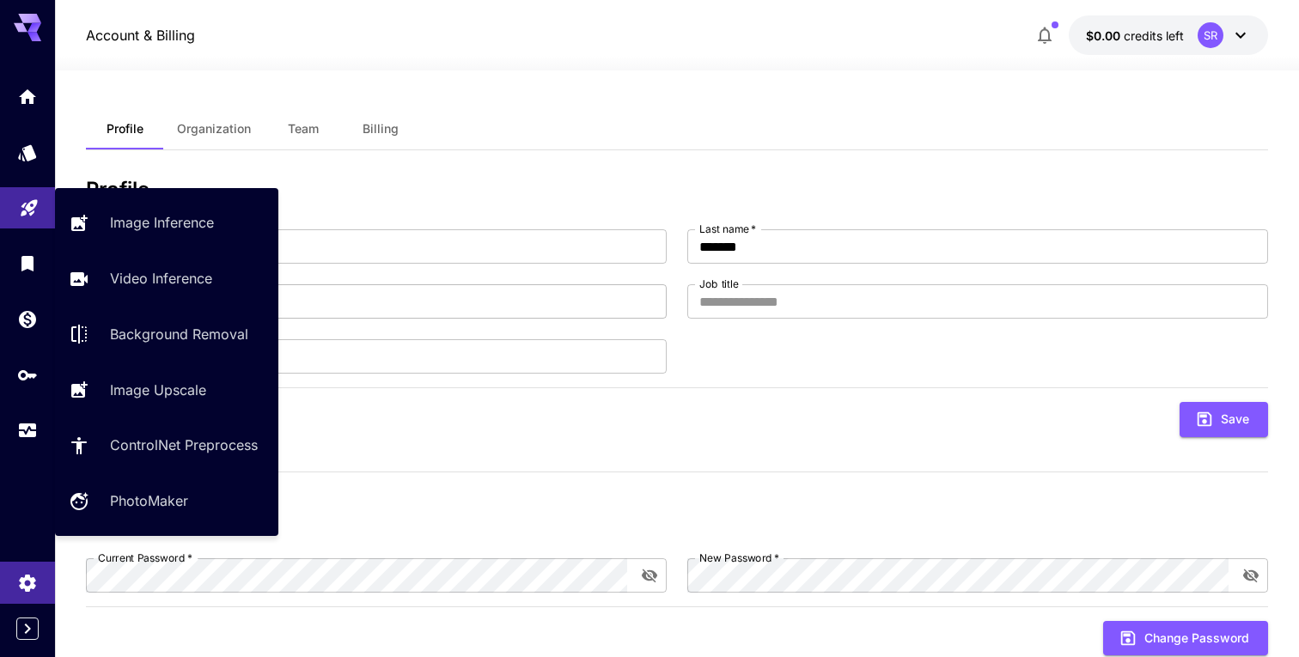
click at [34, 223] on link at bounding box center [27, 208] width 55 height 42
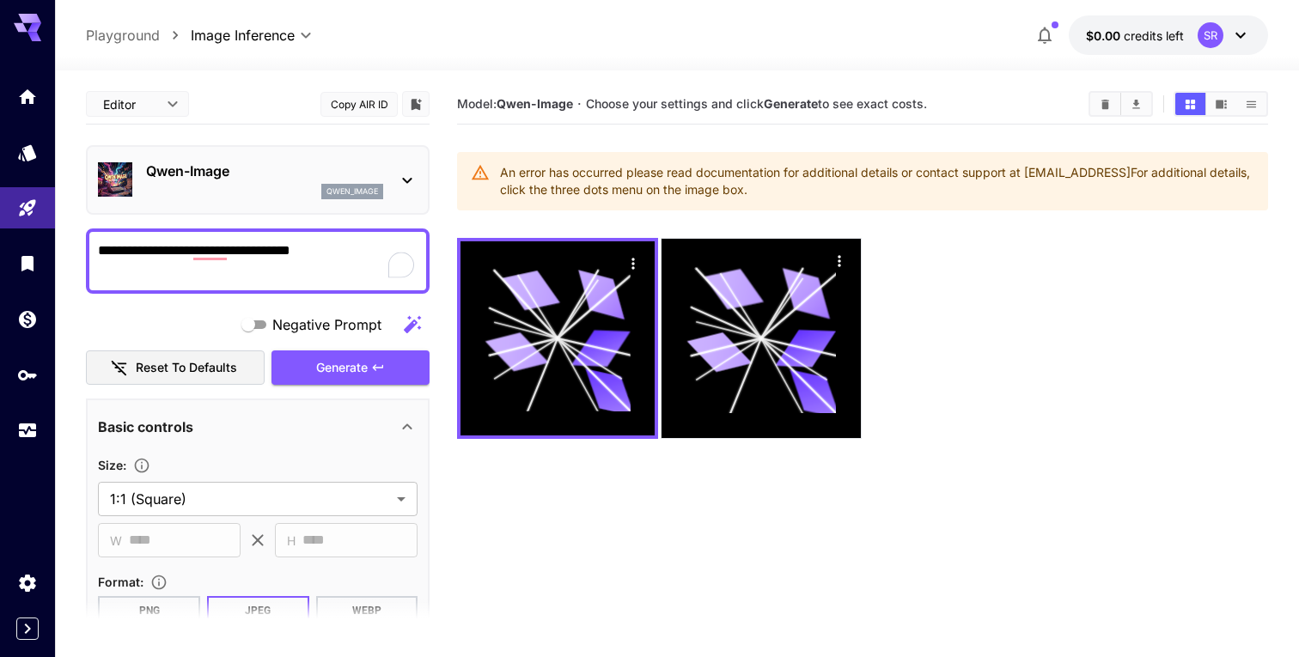
click at [296, 196] on div "qwen_image" at bounding box center [264, 191] width 237 height 15
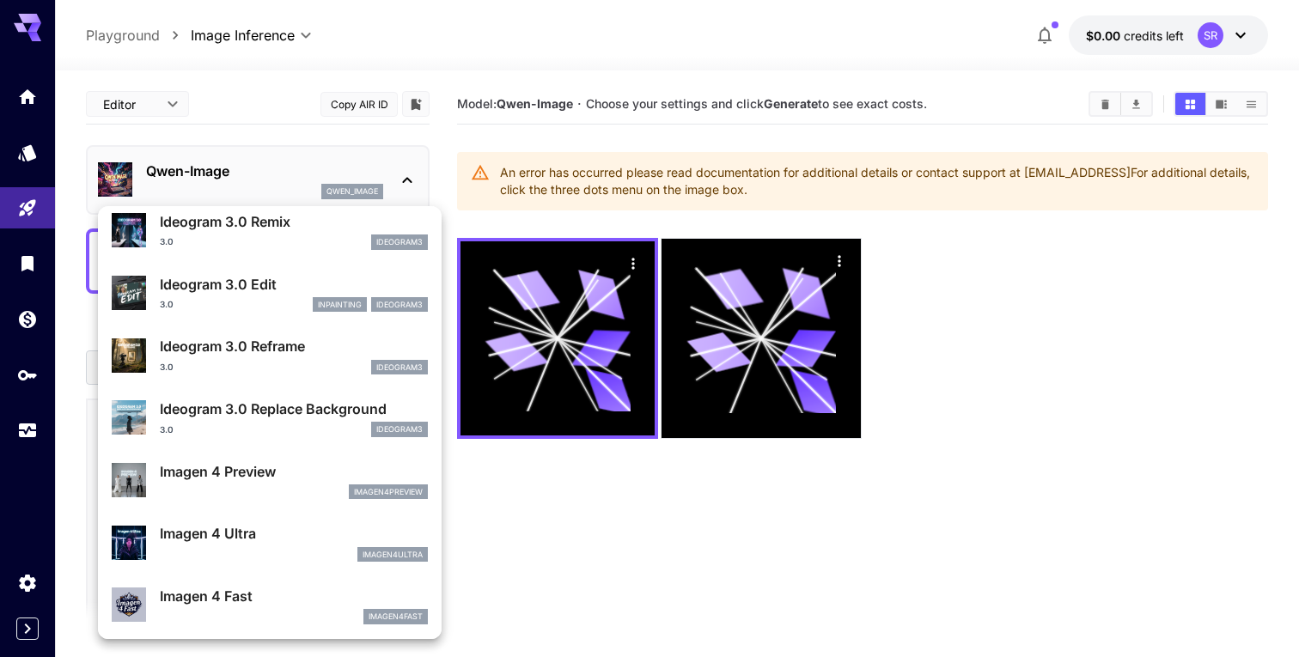
scroll to position [510, 0]
